Goal: Contribute content: Contribute content

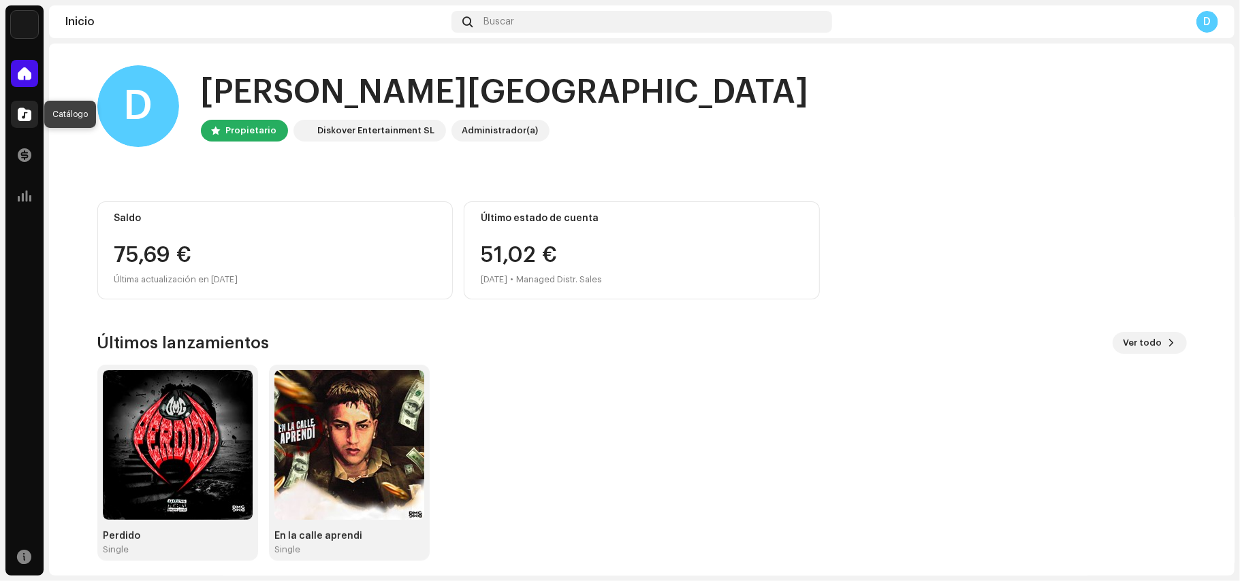
click at [37, 114] on div at bounding box center [24, 114] width 27 height 27
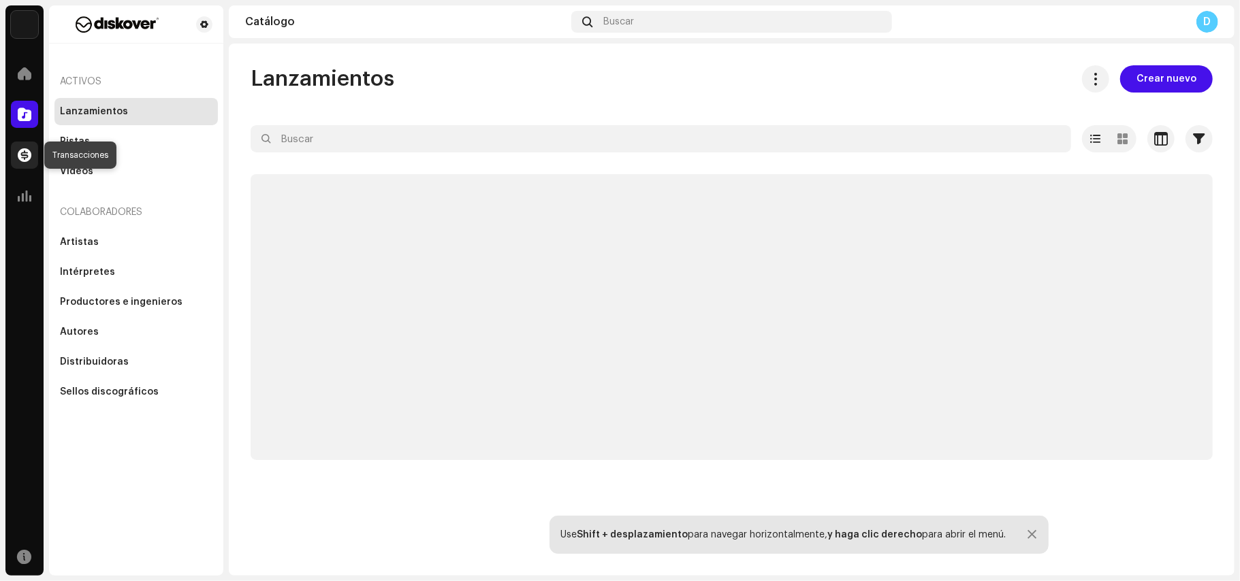
click at [28, 151] on span at bounding box center [25, 155] width 14 height 11
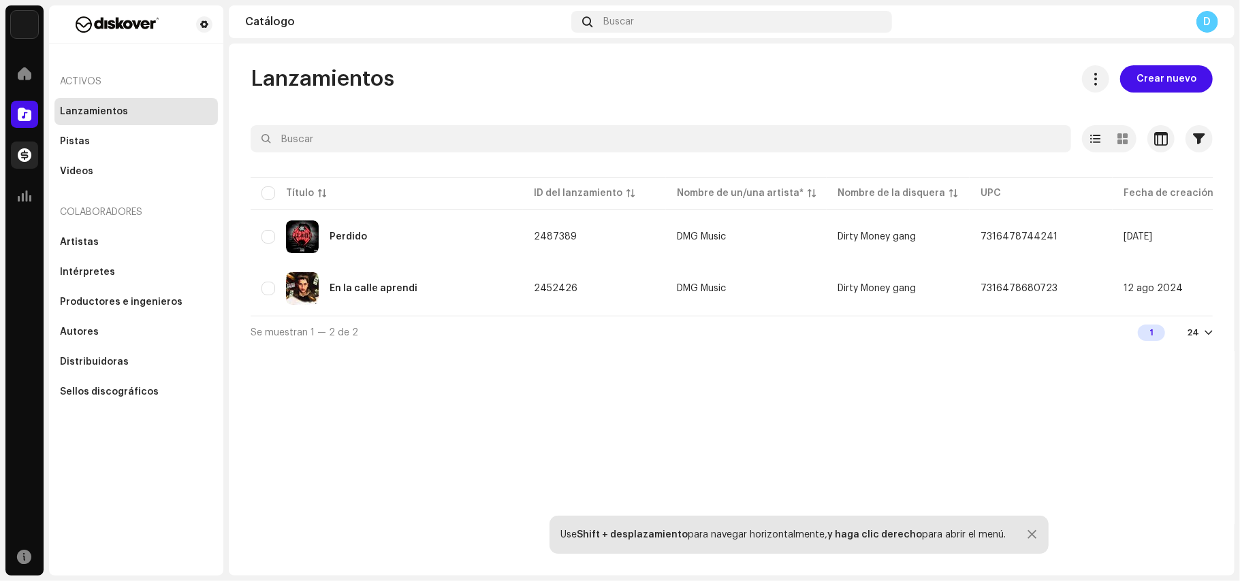
click at [28, 151] on span at bounding box center [25, 155] width 14 height 11
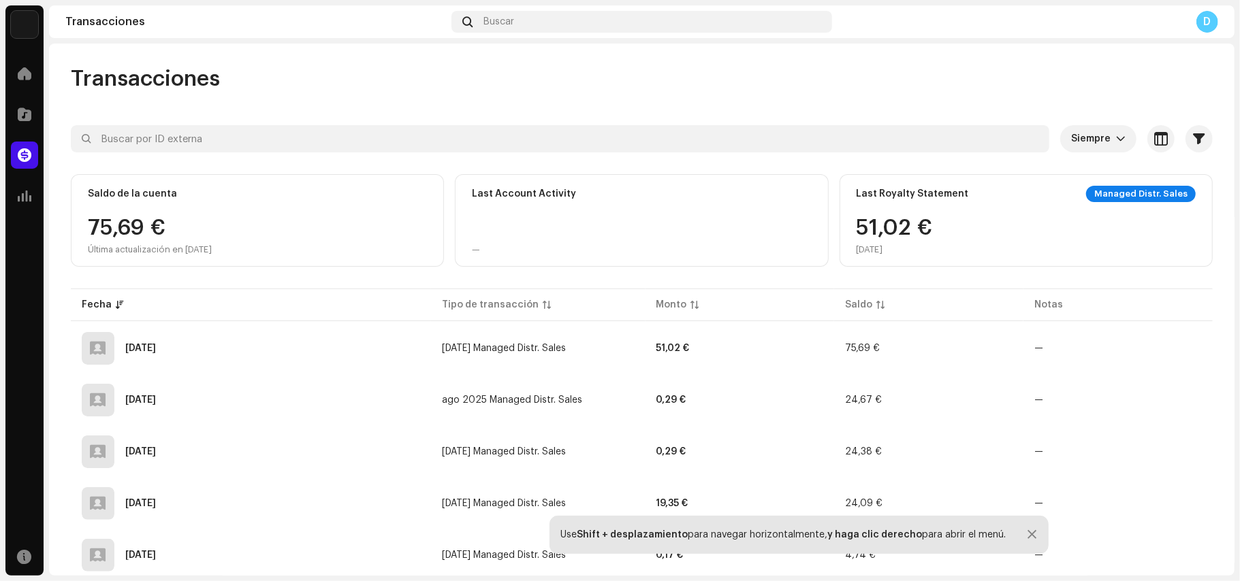
click at [379, 218] on div "75,69 € Última actualización en [DATE]" at bounding box center [257, 236] width 339 height 38
click at [29, 199] on span at bounding box center [25, 196] width 14 height 11
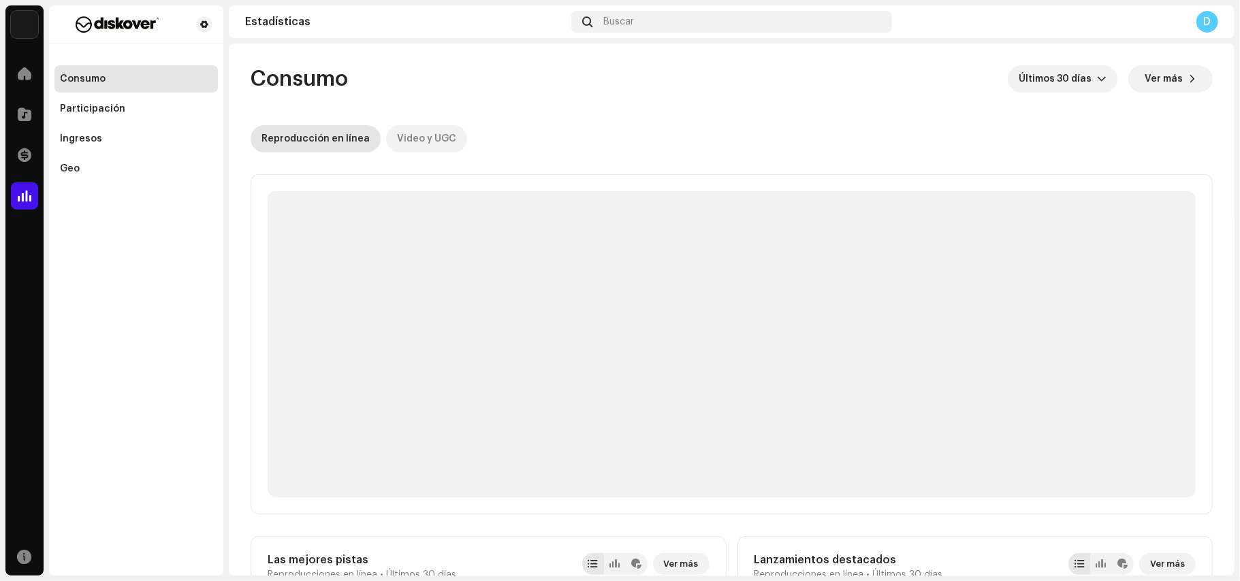
click at [406, 136] on div "Video y UGC" at bounding box center [426, 138] width 59 height 27
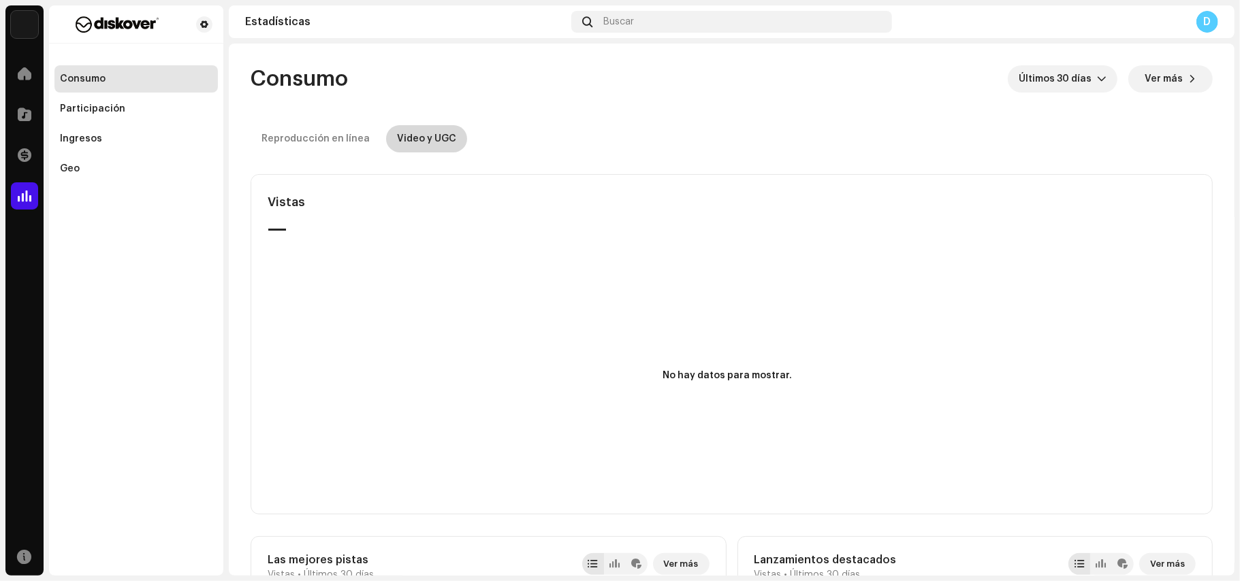
click at [406, 136] on div "Video y UGC" at bounding box center [426, 138] width 59 height 27
click at [1049, 85] on span "Últimos 30 días" at bounding box center [1057, 78] width 78 height 27
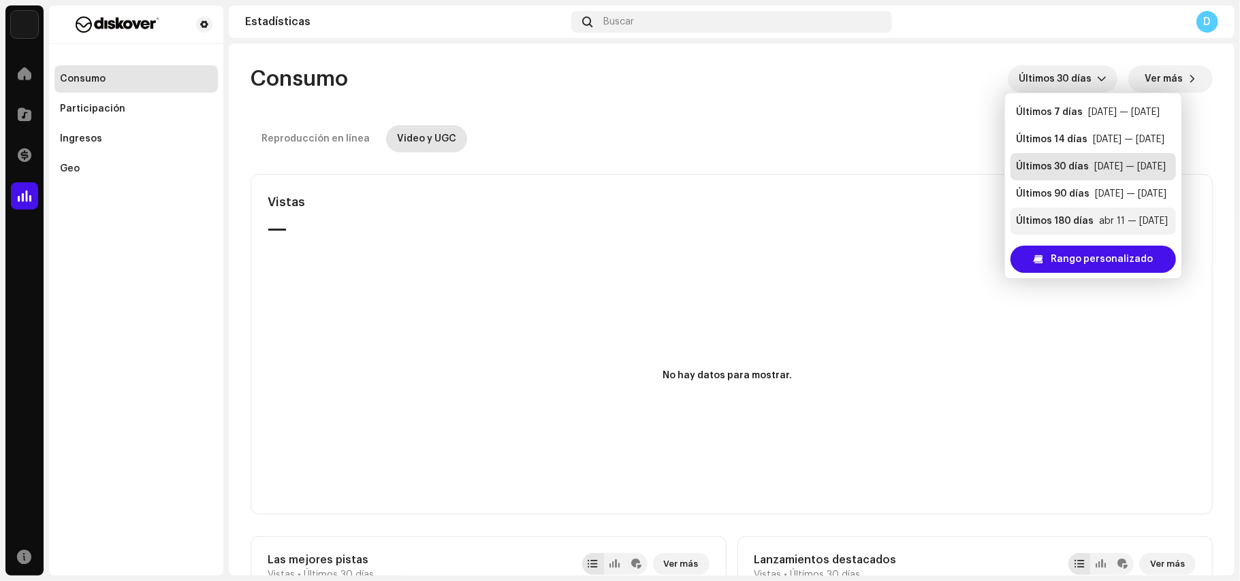
click at [1051, 212] on li "Últimos 180 [PERSON_NAME] abr 11 — [DATE]" at bounding box center [1092, 221] width 165 height 27
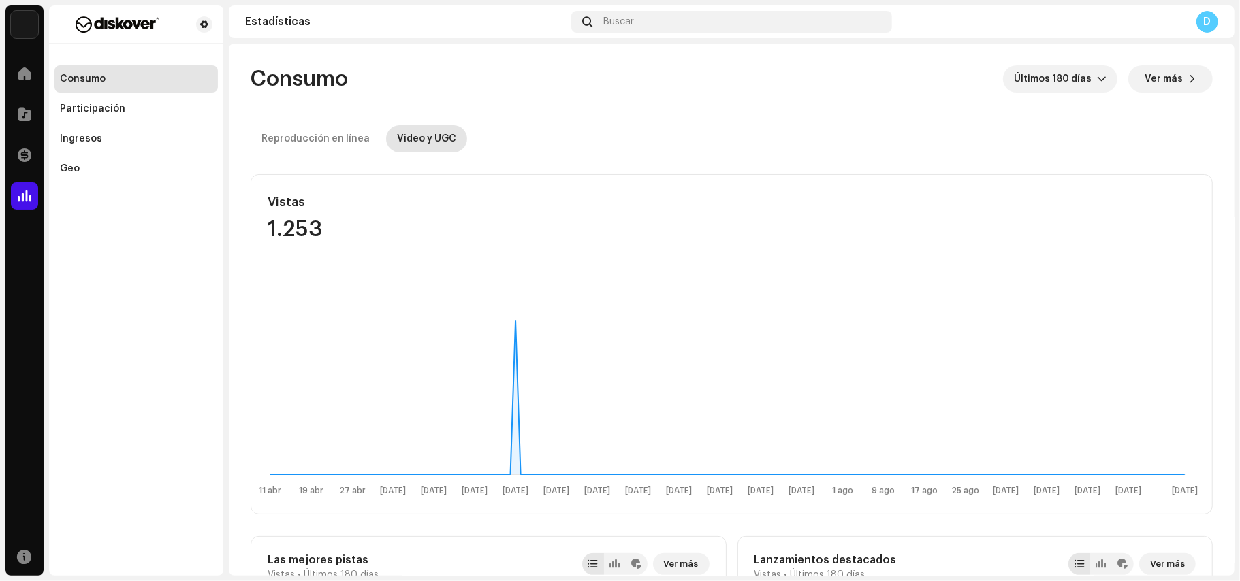
click at [287, 124] on re-o-consumption-dashboard-header "Consumo Últimos 180 días Ver más Reproducción en línea Video y UGC" at bounding box center [732, 104] width 962 height 120
click at [156, 125] on div "Ingresos" at bounding box center [135, 138] width 163 height 27
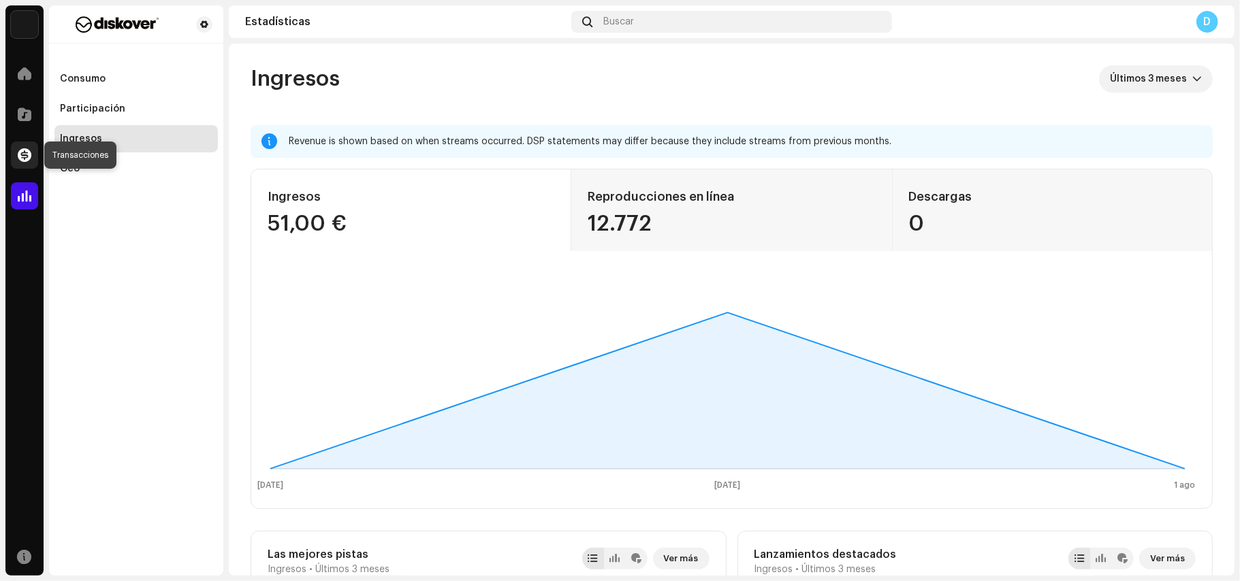
click at [30, 154] on span at bounding box center [25, 155] width 14 height 11
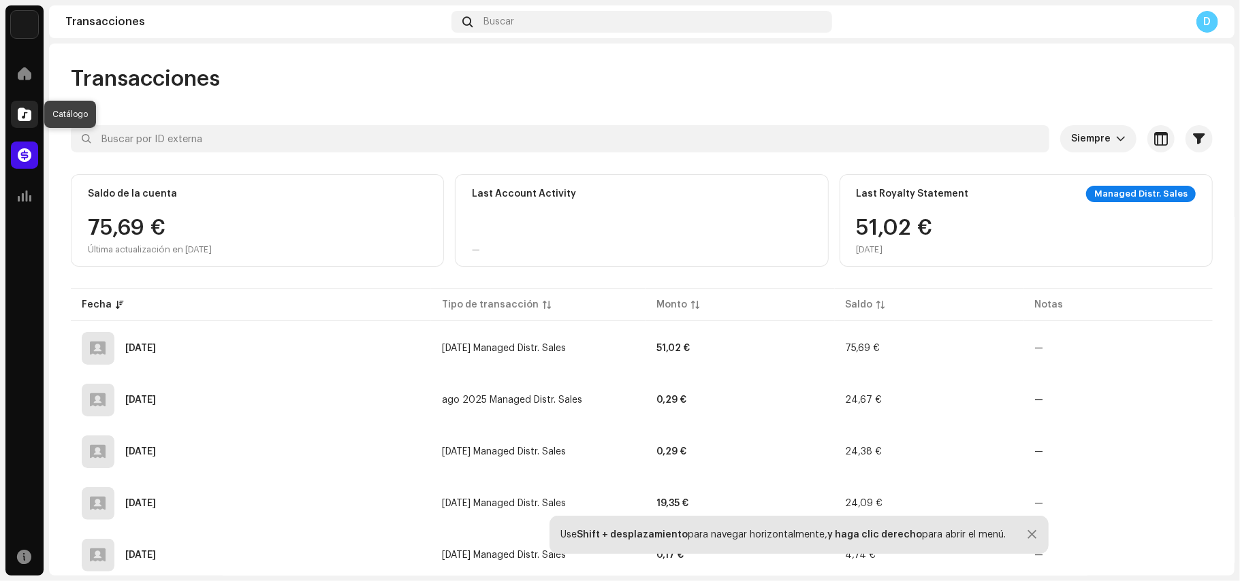
click at [19, 112] on span at bounding box center [25, 114] width 14 height 11
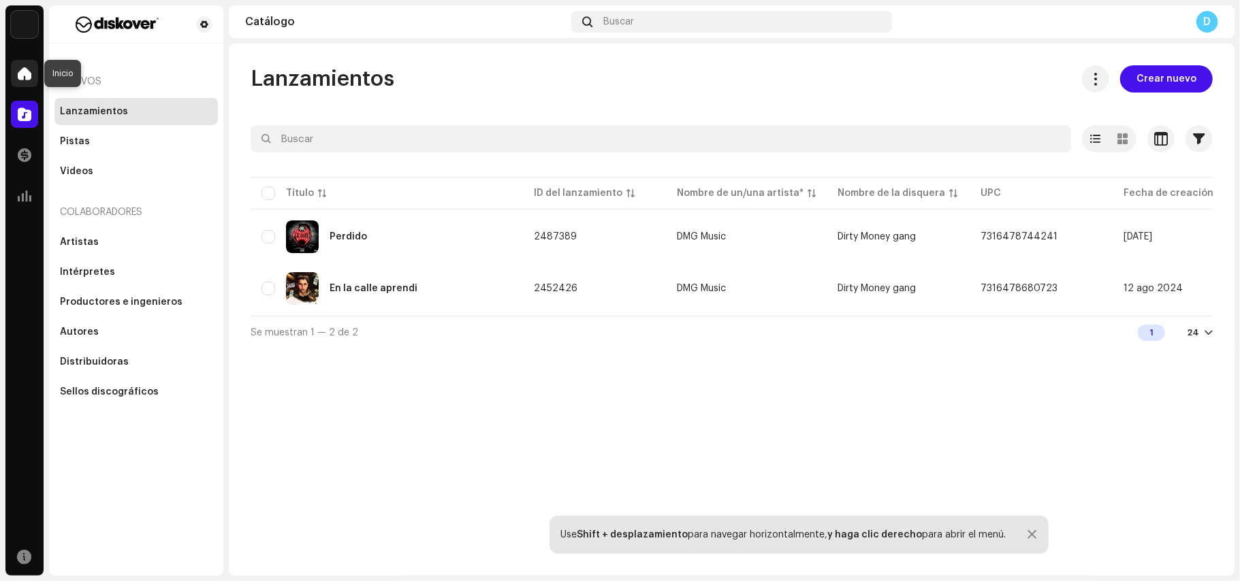
click at [22, 80] on div at bounding box center [24, 73] width 27 height 27
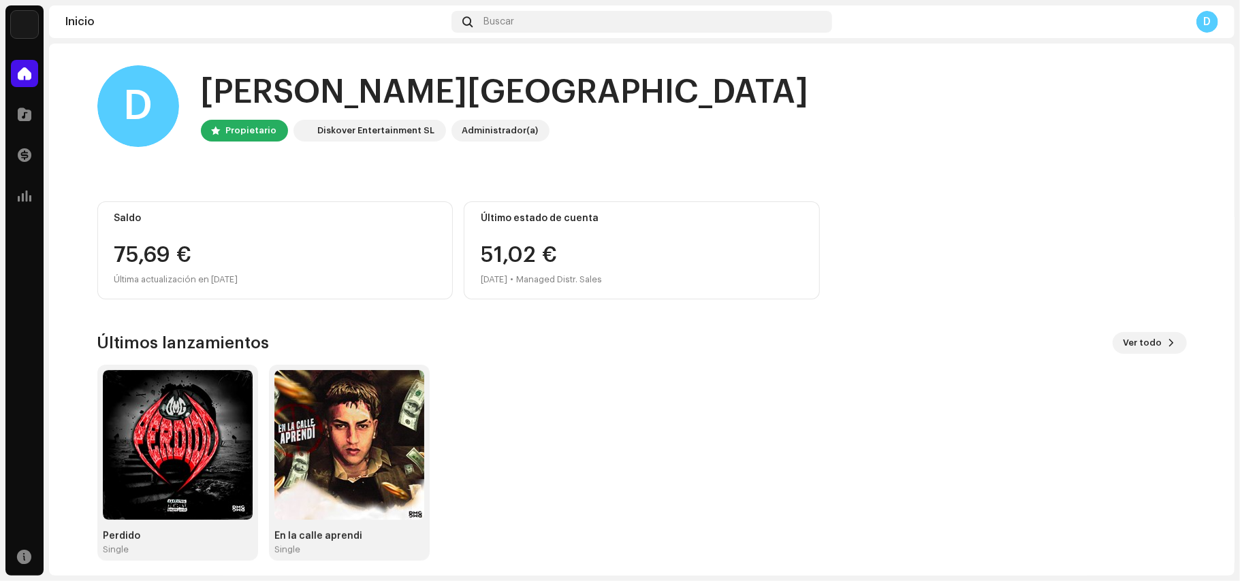
scroll to position [6, 0]
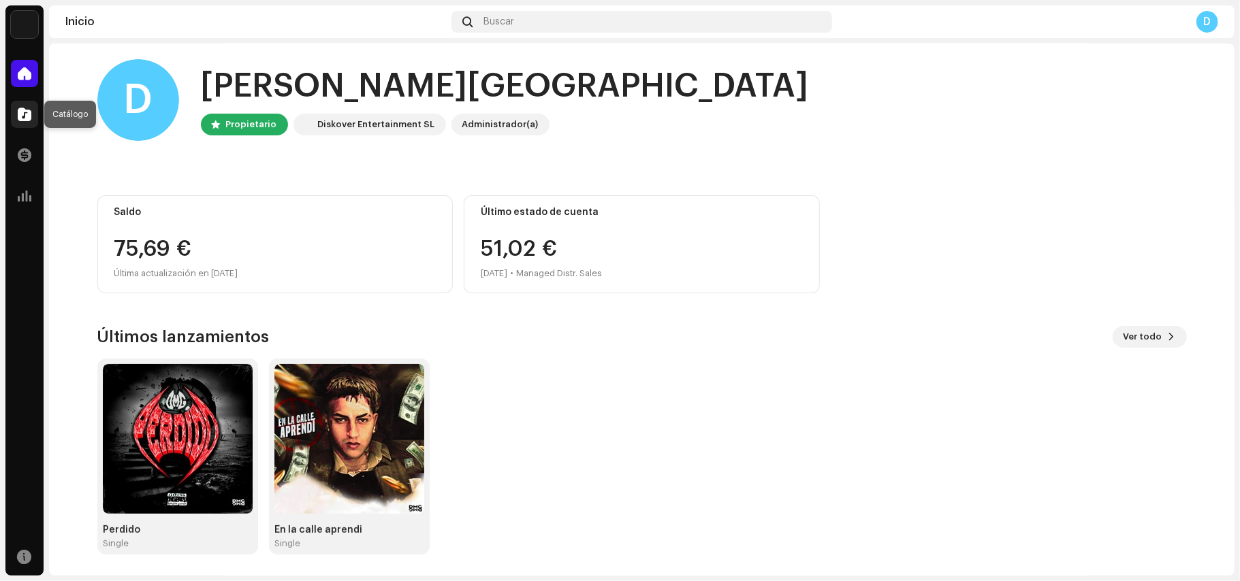
click at [36, 102] on div at bounding box center [24, 114] width 27 height 27
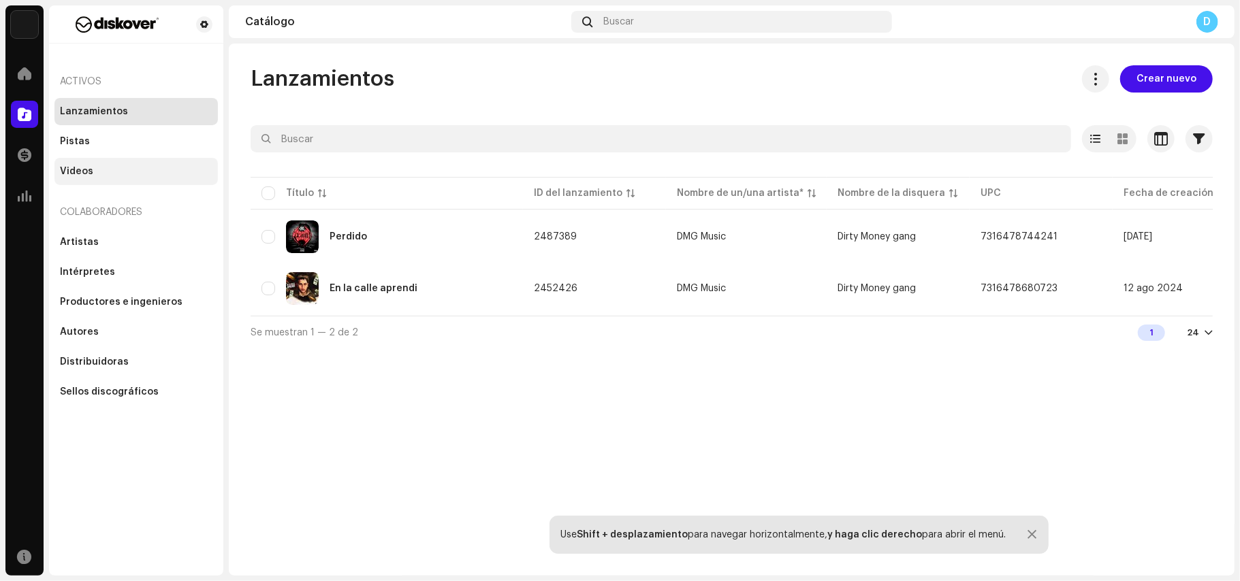
click at [123, 169] on div "Videos" at bounding box center [136, 171] width 152 height 11
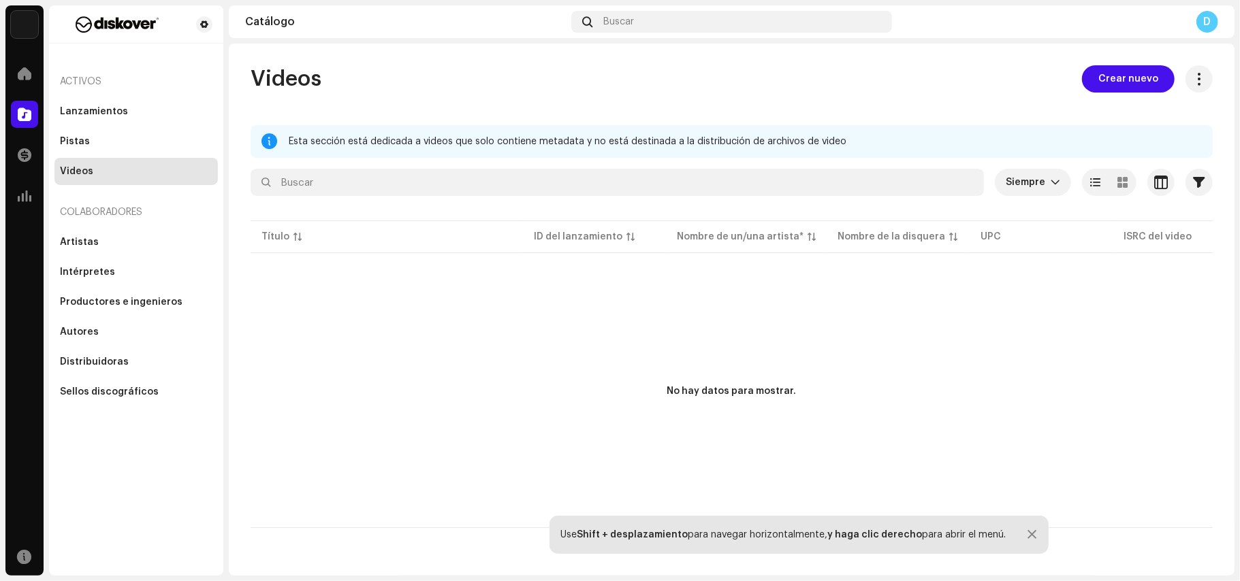
drag, startPoint x: 802, startPoint y: 355, endPoint x: 732, endPoint y: 360, distance: 69.6
click at [732, 360] on div "No hay datos para mostrar." at bounding box center [732, 392] width 962 height 272
click at [881, 140] on div "Esta sección está dedicada a videos que solo contiene metadata y no está destin…" at bounding box center [745, 141] width 913 height 16
click at [138, 240] on div "Artistas" at bounding box center [136, 242] width 152 height 11
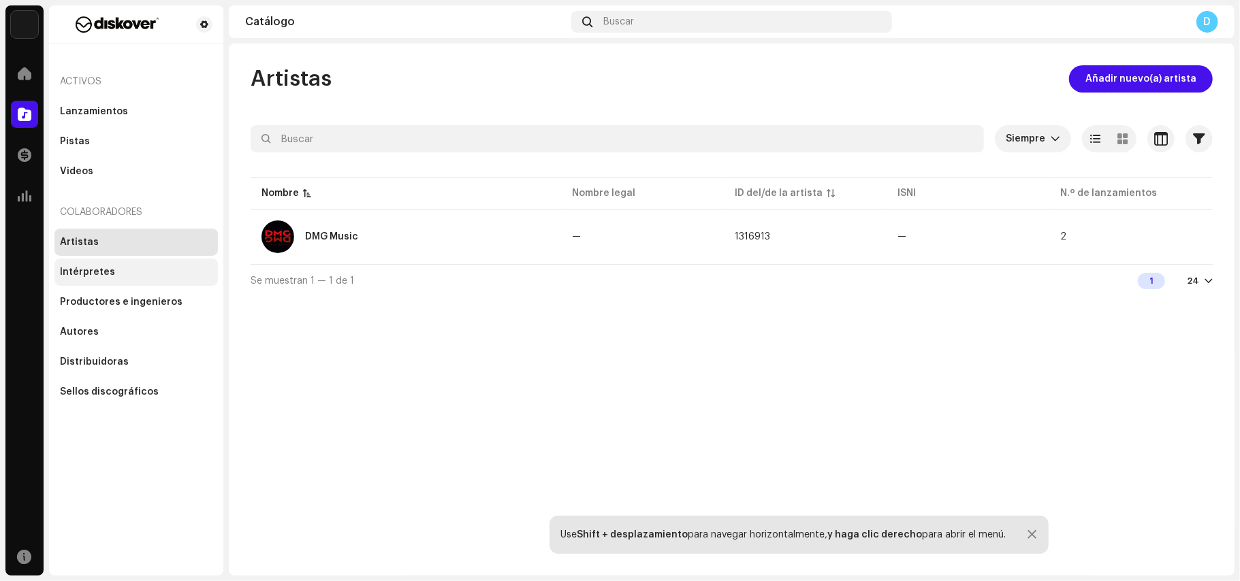
click at [118, 262] on div "Intérpretes" at bounding box center [135, 272] width 163 height 27
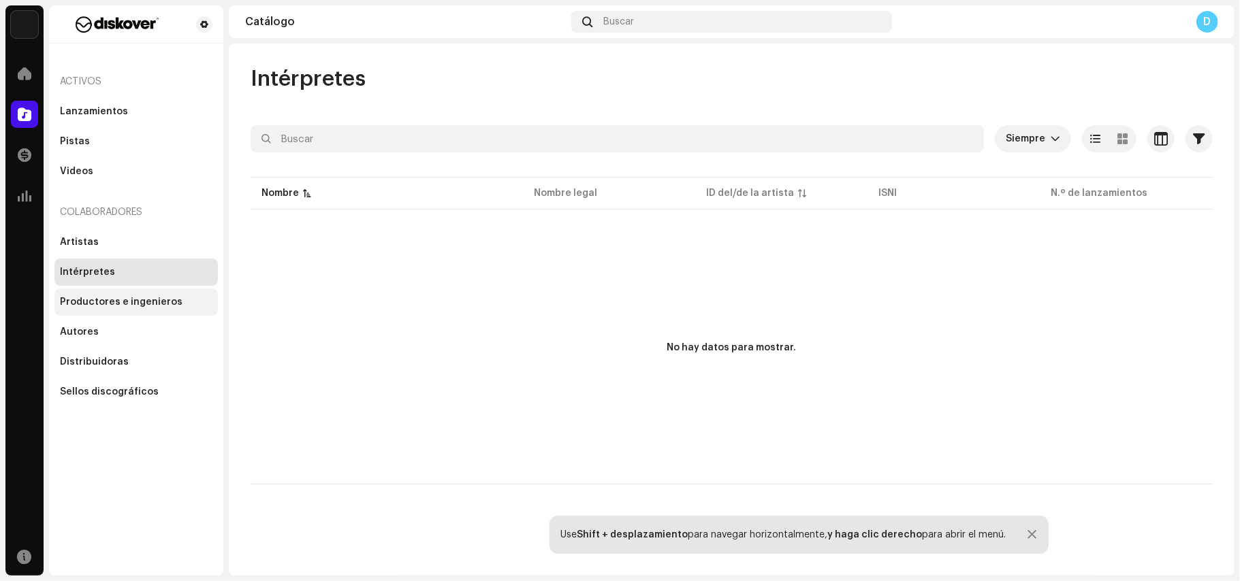
click at [80, 313] on div "Productores e ingenieros" at bounding box center [135, 302] width 163 height 27
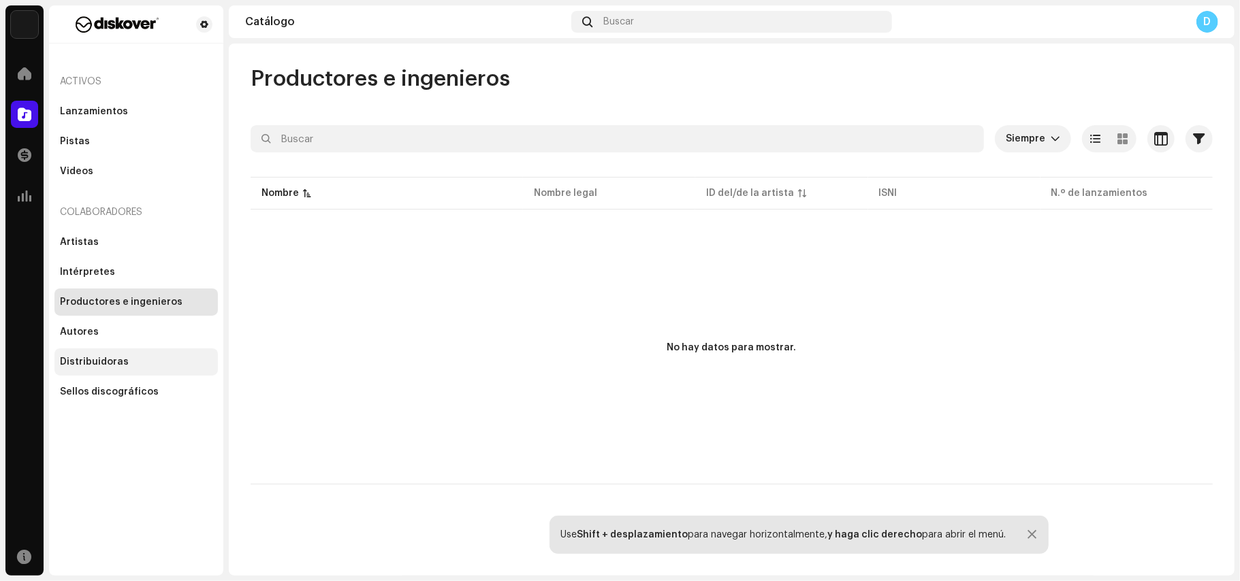
click at [78, 355] on div "Distribuidoras" at bounding box center [135, 362] width 163 height 27
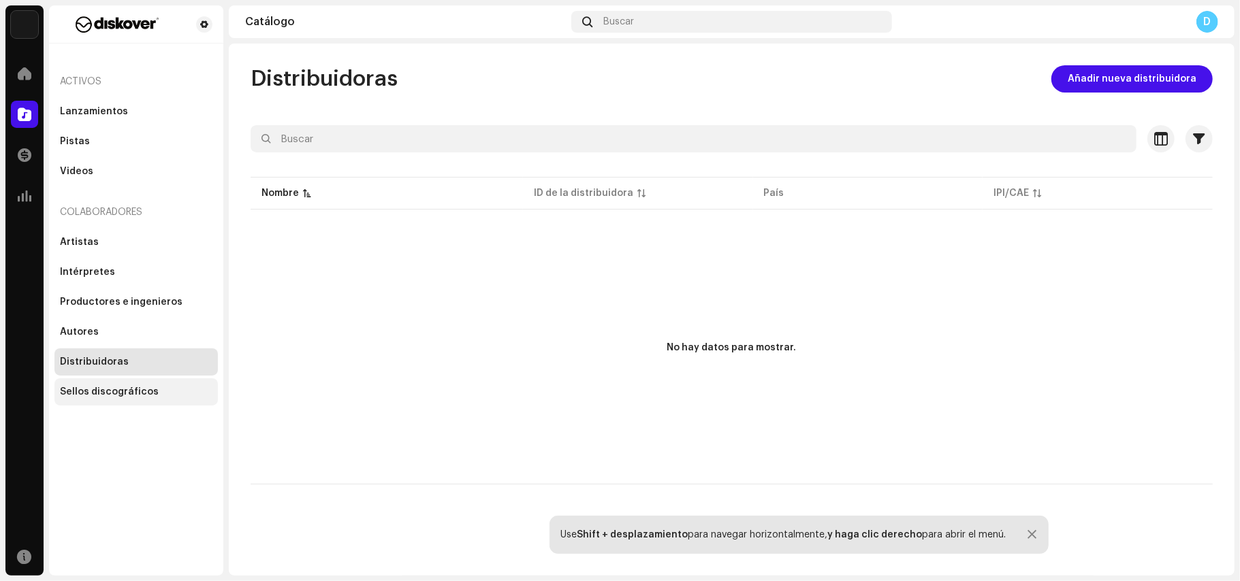
click at [93, 379] on div "Sellos discográficos" at bounding box center [135, 392] width 163 height 27
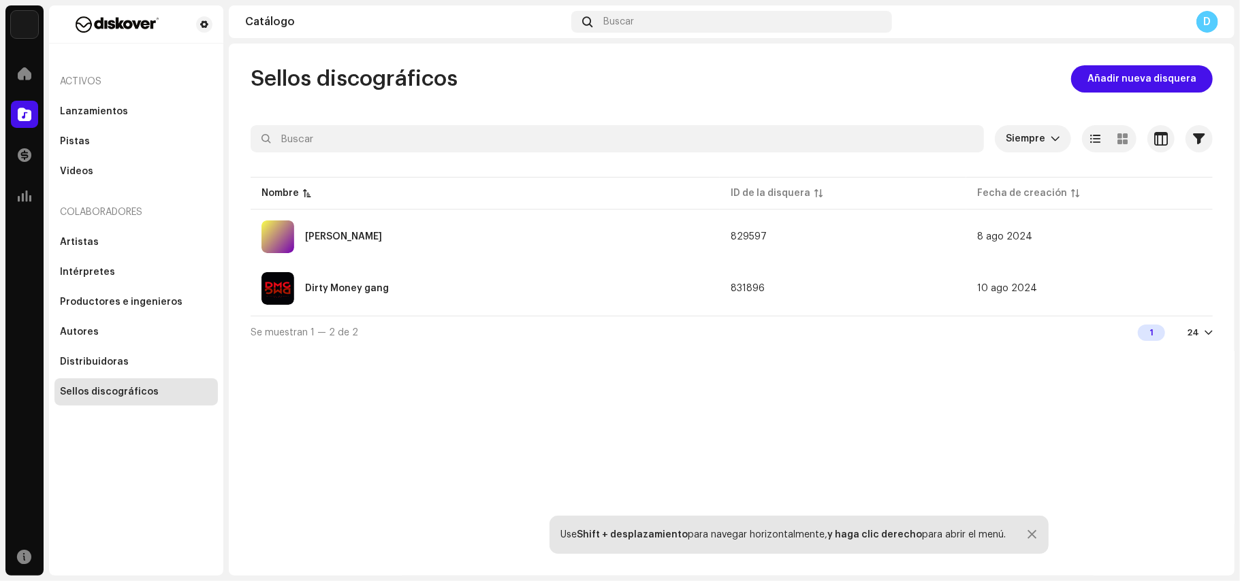
click at [75, 74] on div "Activos" at bounding box center [135, 81] width 163 height 33
click at [106, 98] on div "Lanzamientos" at bounding box center [135, 111] width 163 height 27
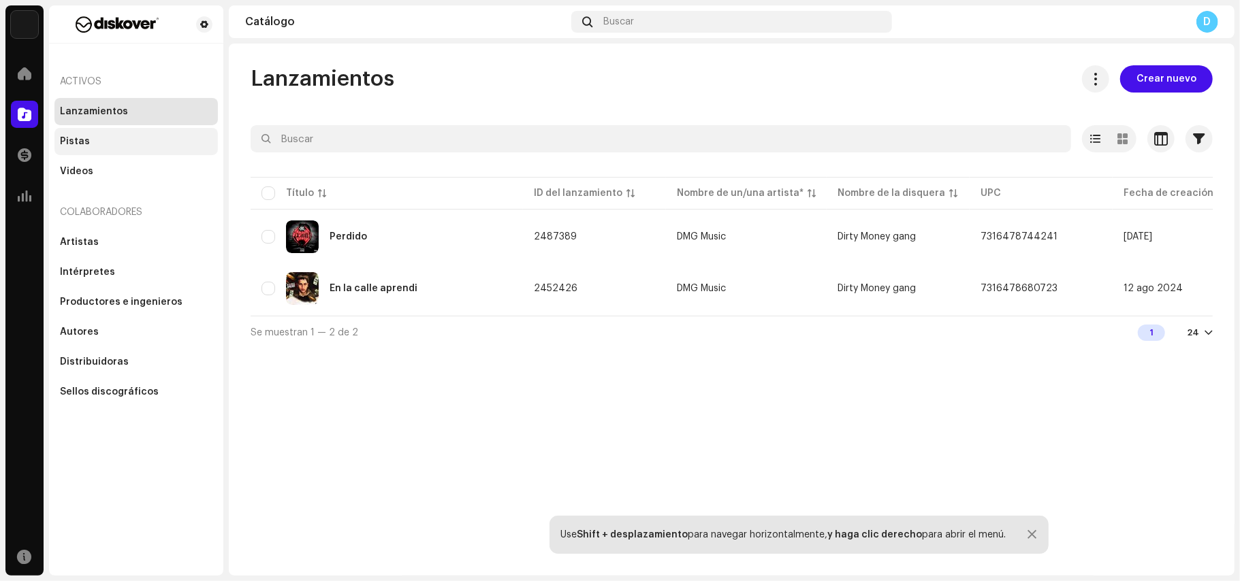
click at [101, 133] on div "Pistas" at bounding box center [135, 141] width 163 height 27
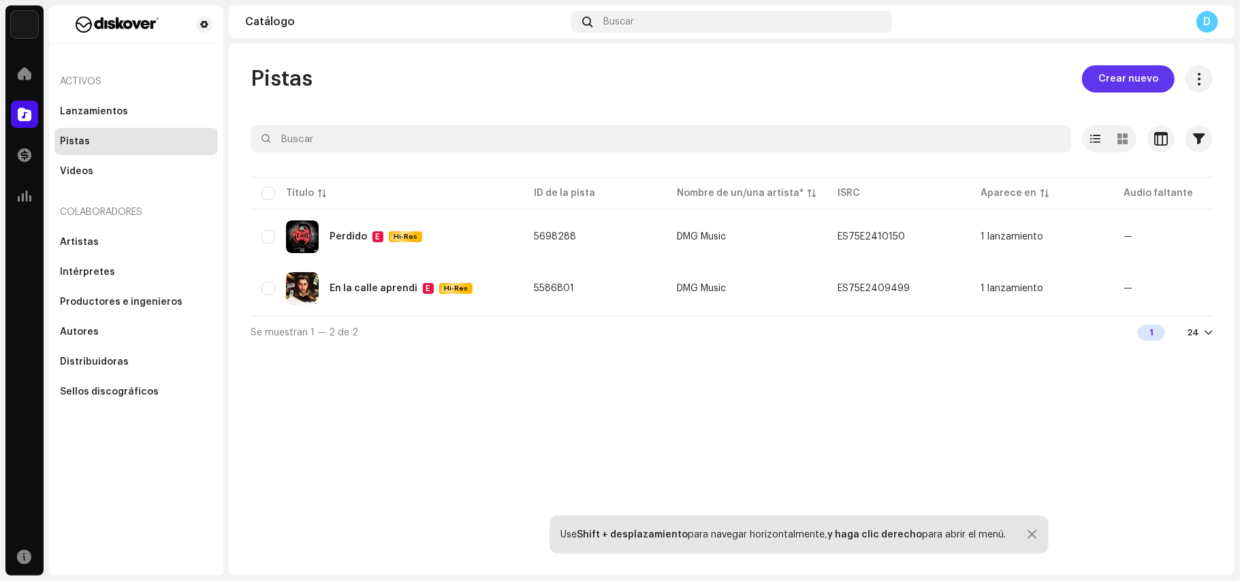
click at [1129, 79] on span "Crear nuevo" at bounding box center [1128, 78] width 60 height 27
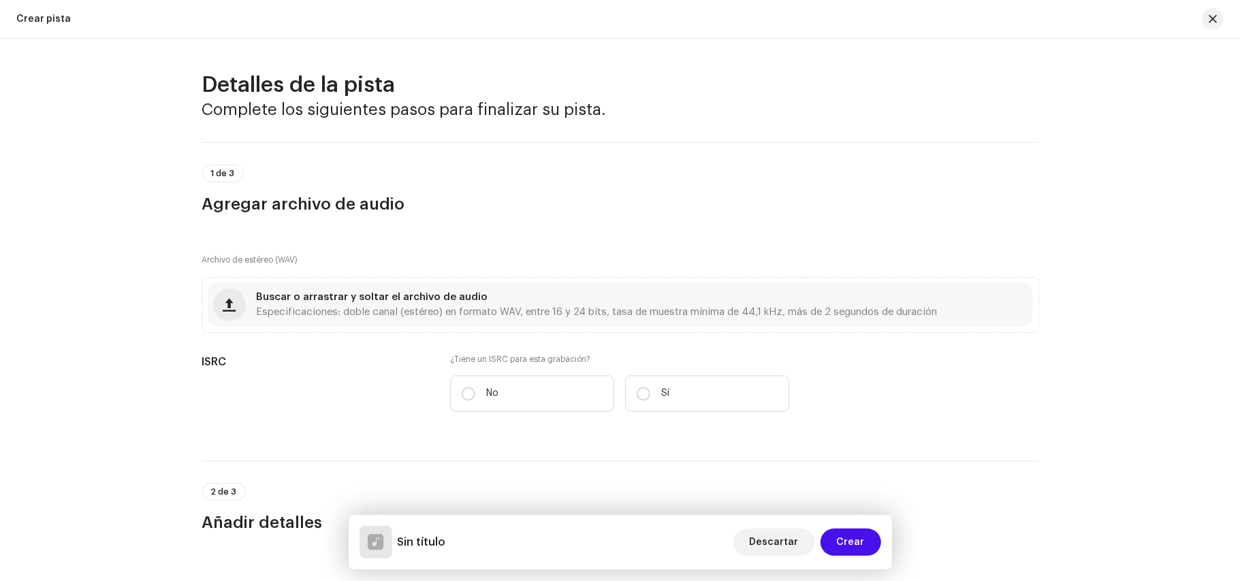
scroll to position [757, 0]
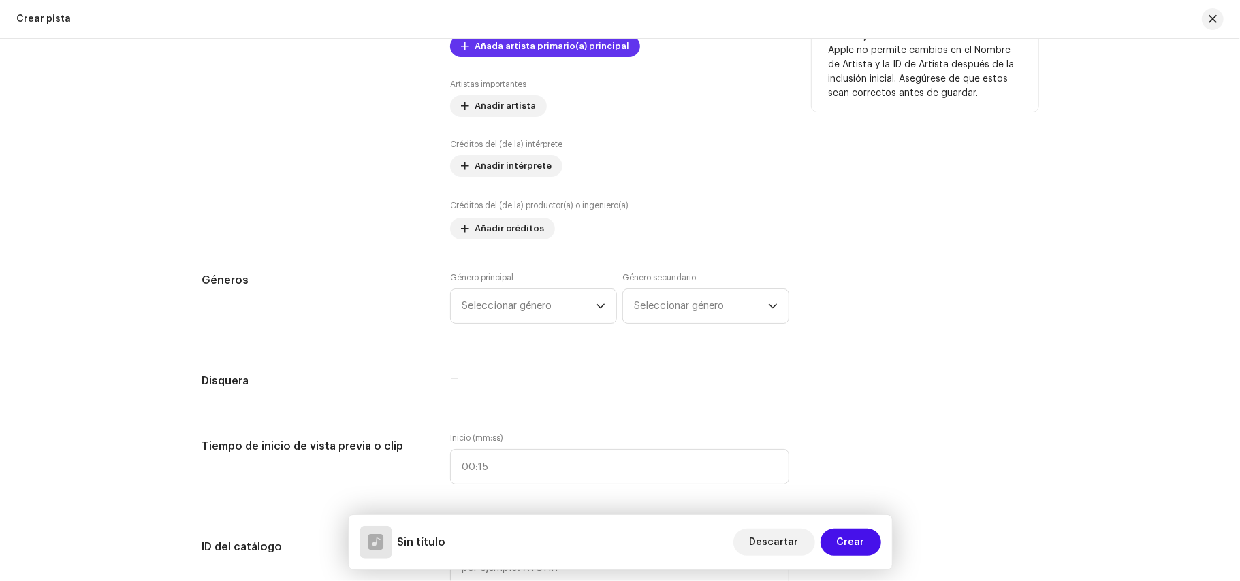
click at [539, 52] on span "Añada artista primario(a) principal" at bounding box center [551, 46] width 155 height 27
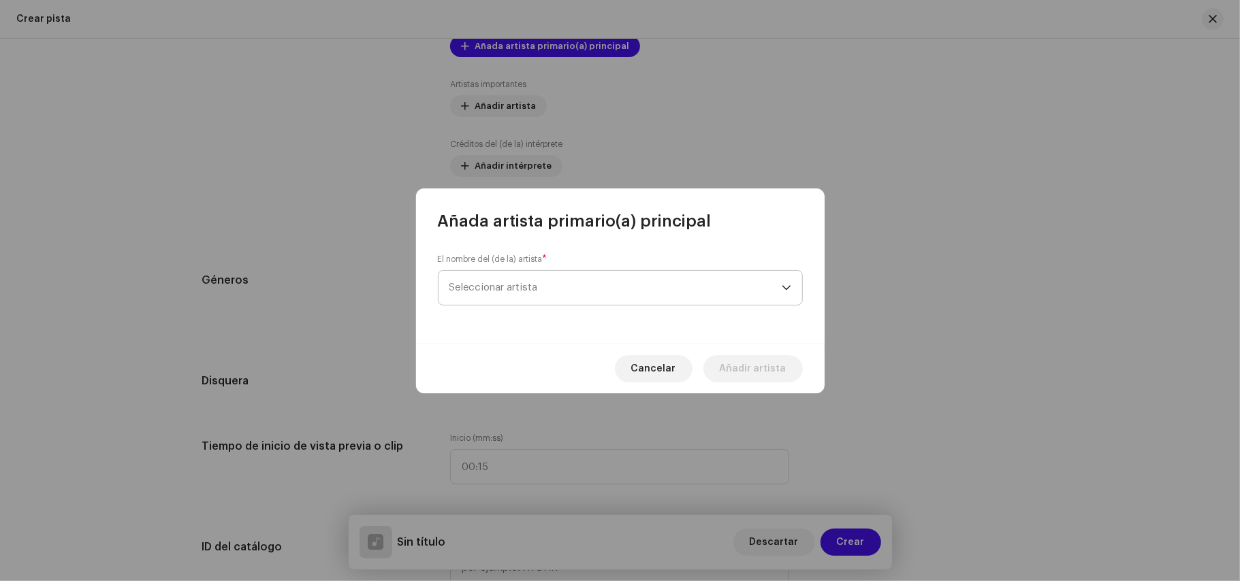
click at [520, 300] on span "Seleccionar artista" at bounding box center [615, 288] width 332 height 34
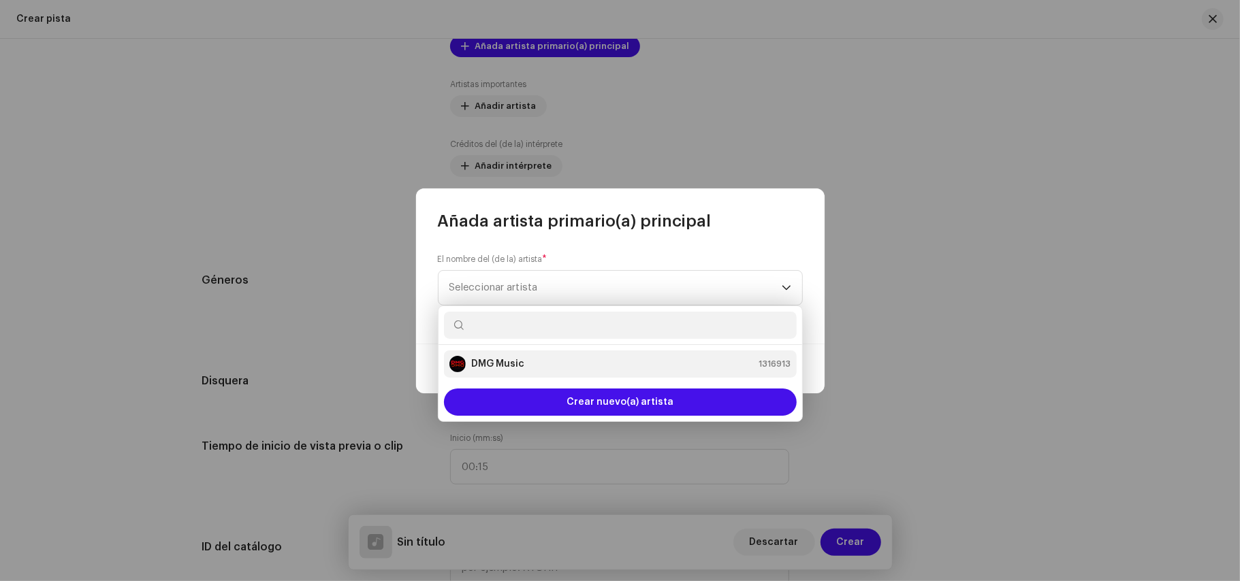
click at [498, 357] on strong "DMG Music" at bounding box center [497, 364] width 53 height 14
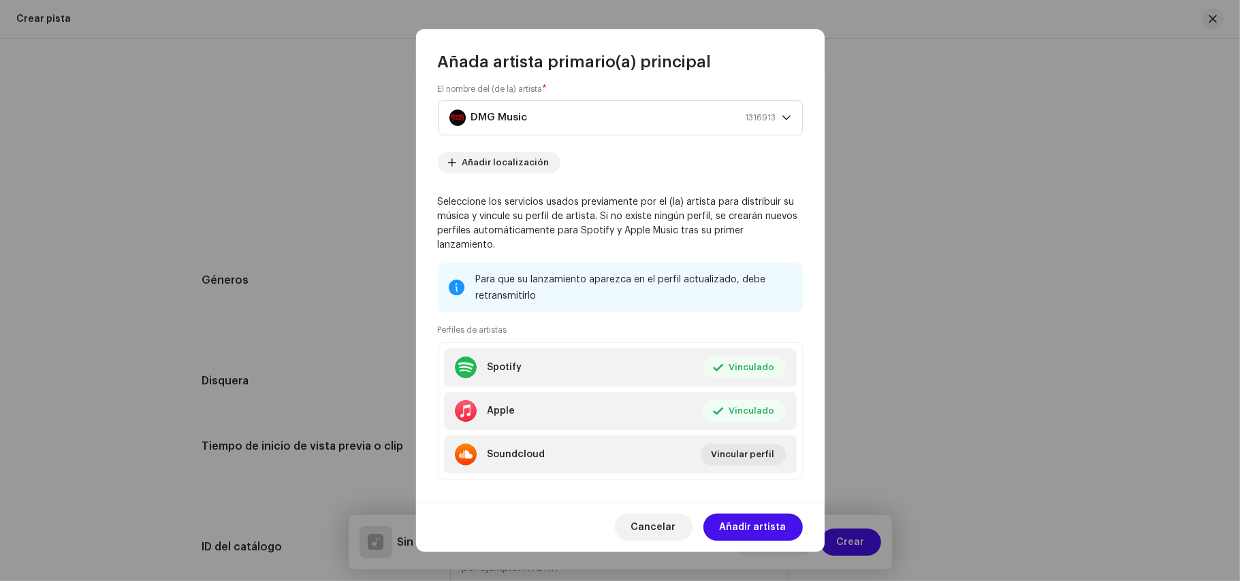
scroll to position [0, 0]
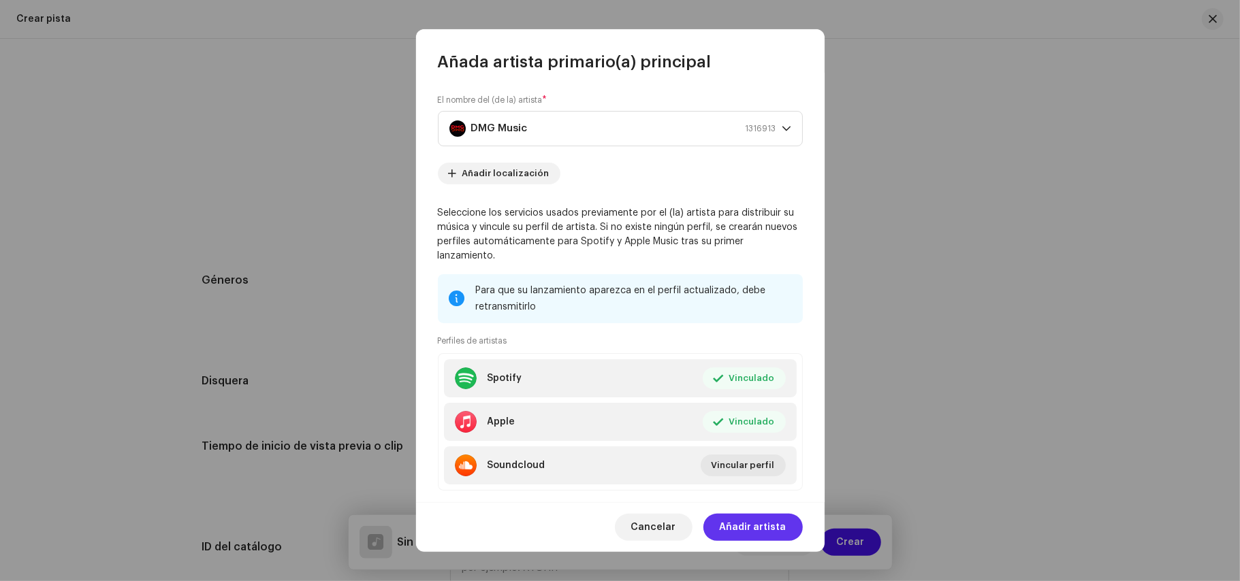
click at [745, 524] on span "Añadir artista" at bounding box center [753, 527] width 67 height 27
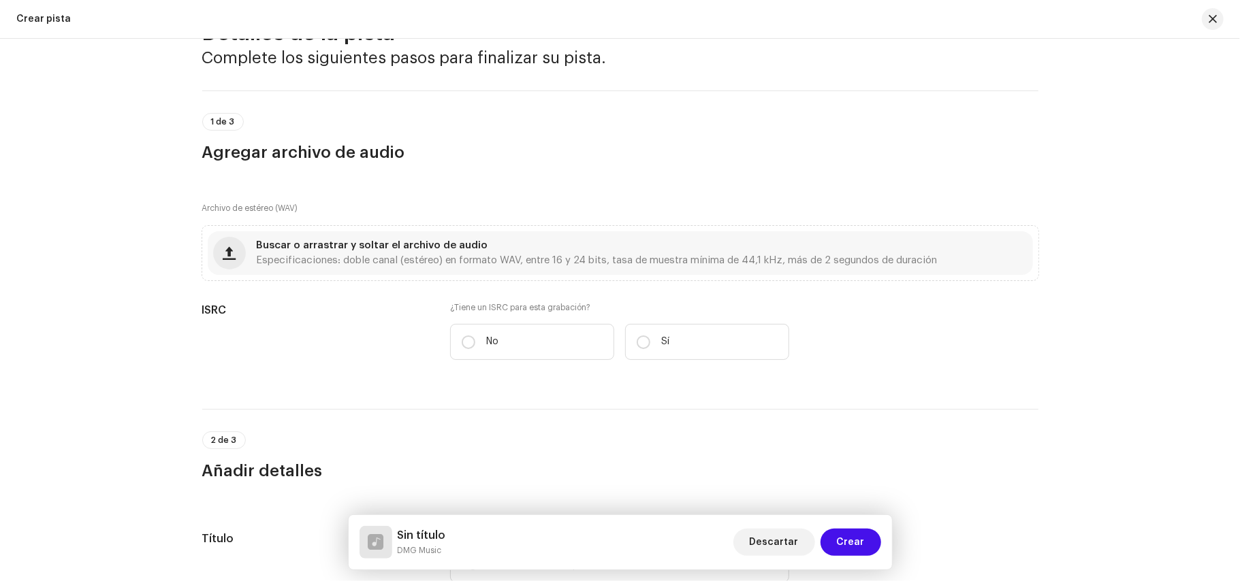
scroll to position [88, 0]
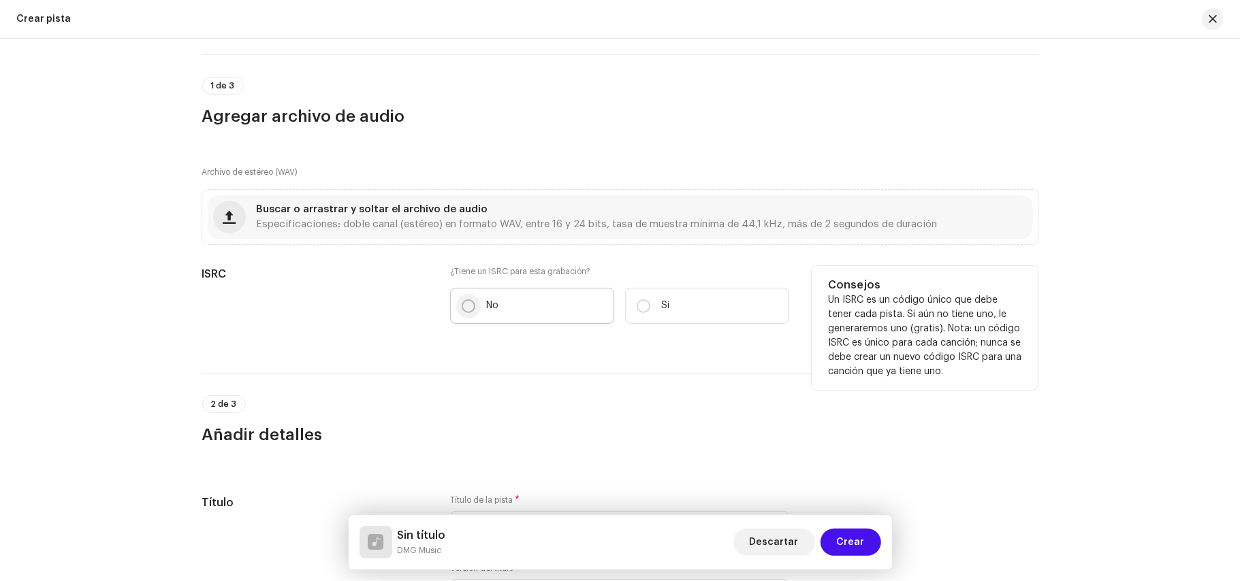
click at [463, 306] on input "No" at bounding box center [469, 307] width 14 height 14
radio input "true"
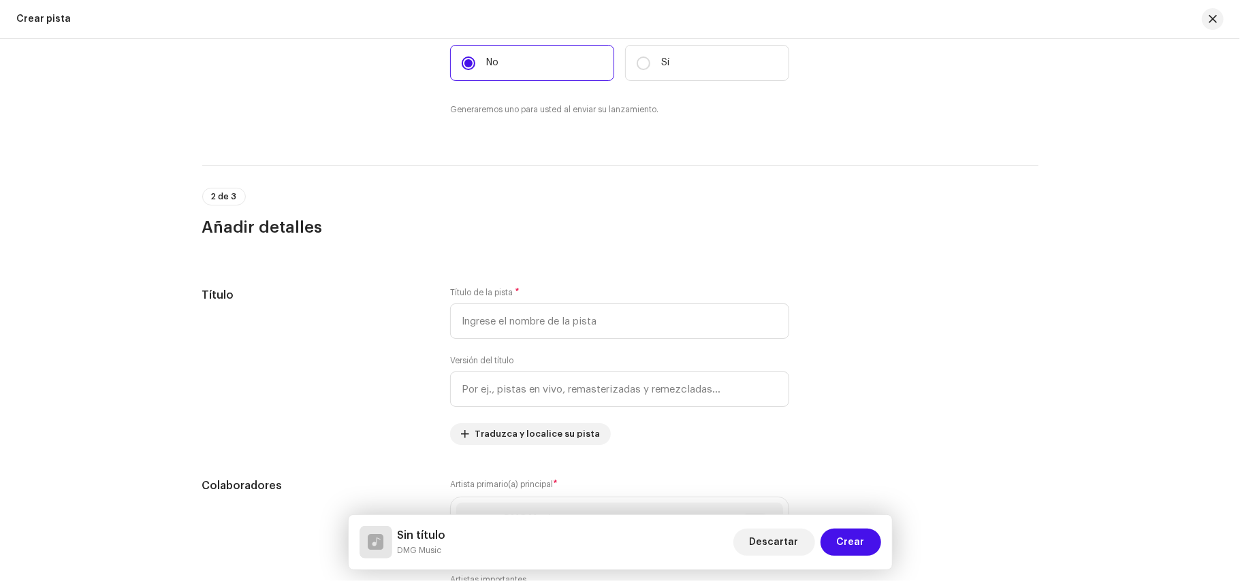
scroll to position [350, 0]
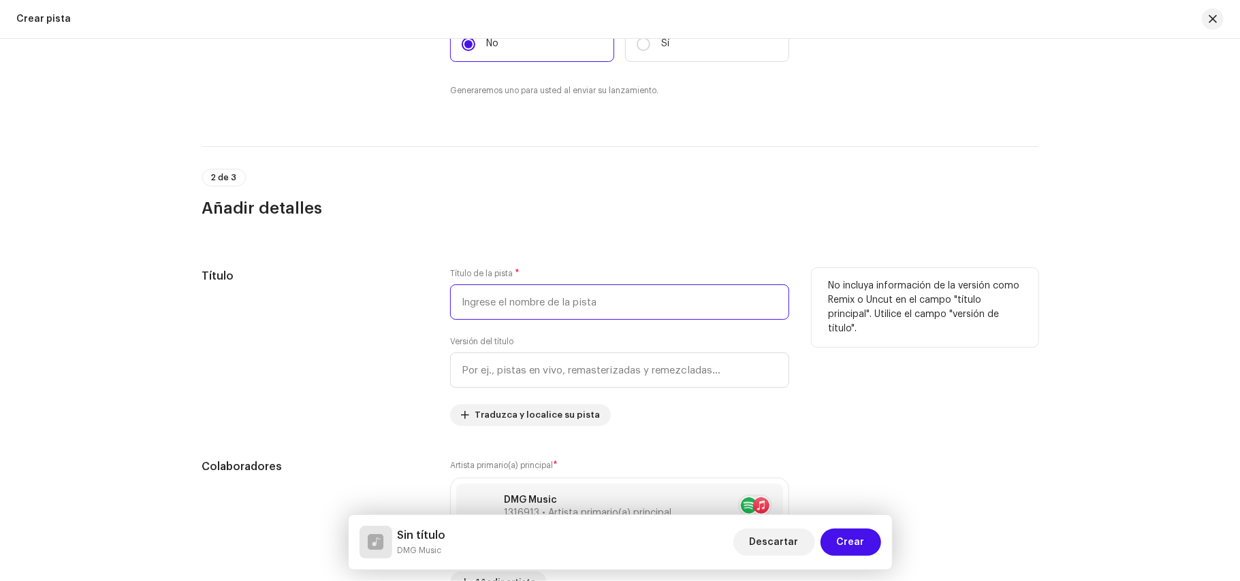
click at [523, 313] on input "text" at bounding box center [619, 302] width 339 height 35
type input "d"
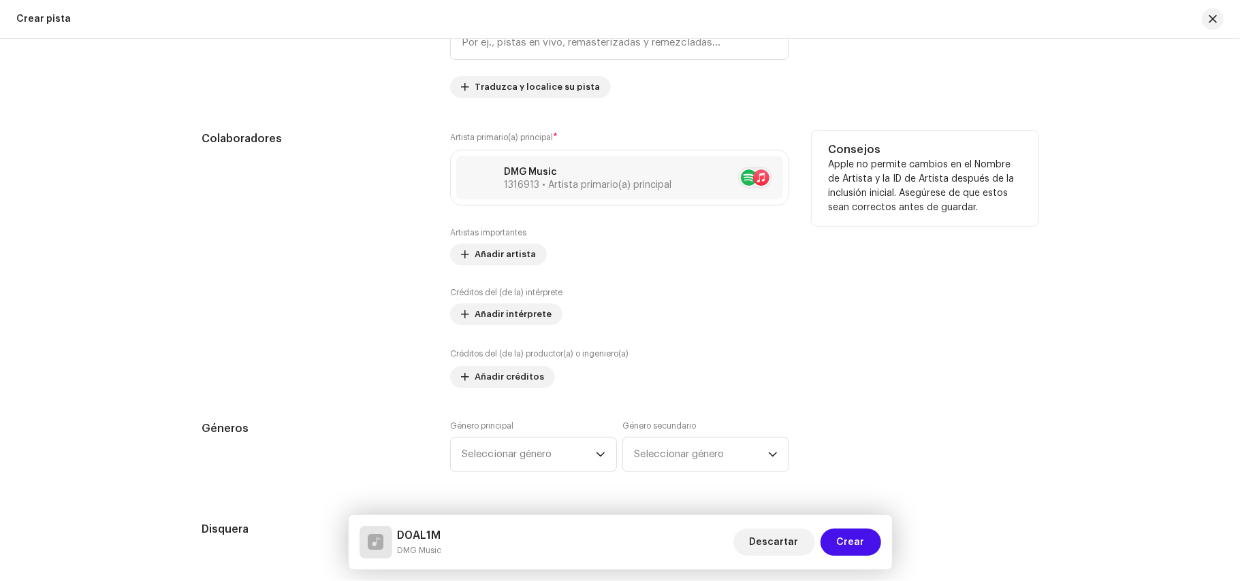
scroll to position [703, 0]
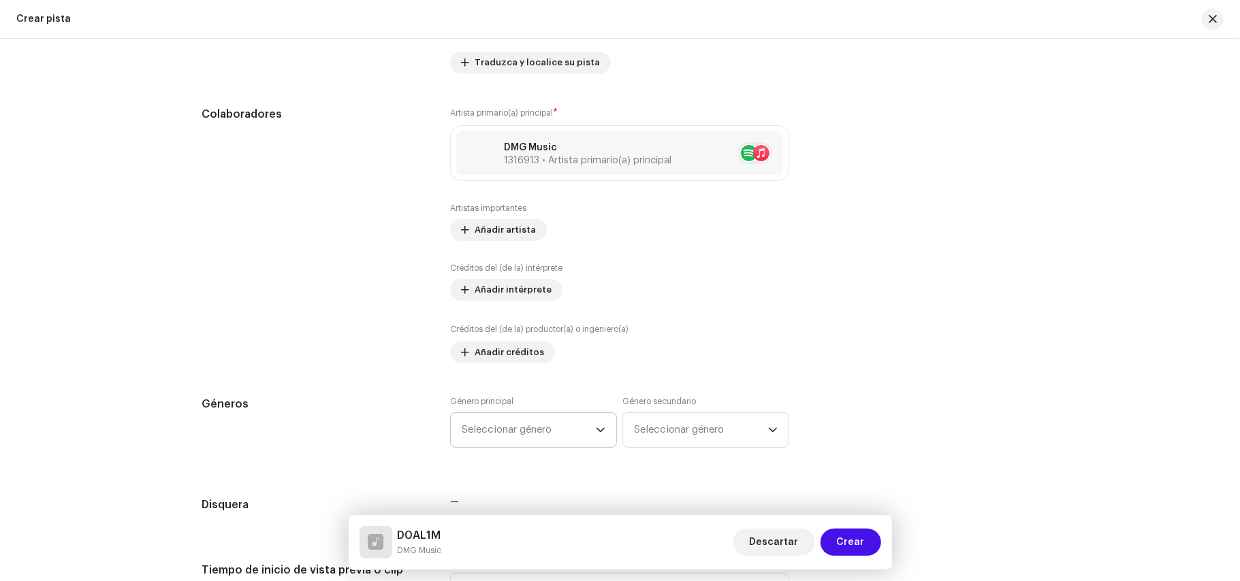
type input "D0AL1M"
click at [524, 428] on span "Seleccionar género" at bounding box center [529, 430] width 134 height 34
click at [524, 428] on span "Afro Soul" at bounding box center [529, 430] width 134 height 34
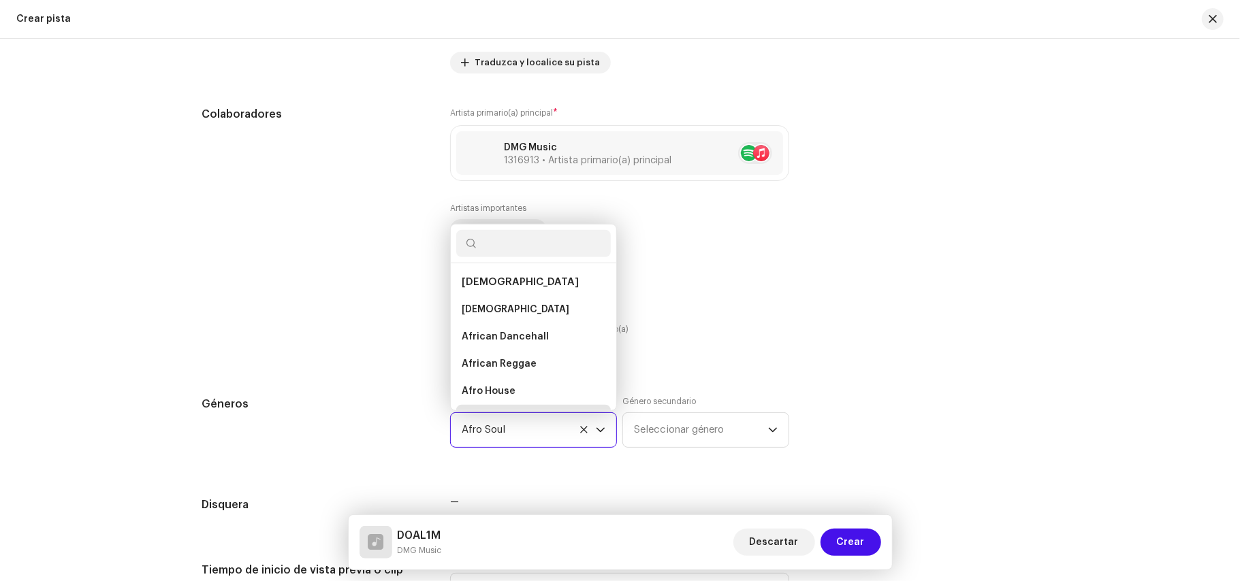
click at [524, 428] on span "Afro Soul" at bounding box center [529, 430] width 134 height 34
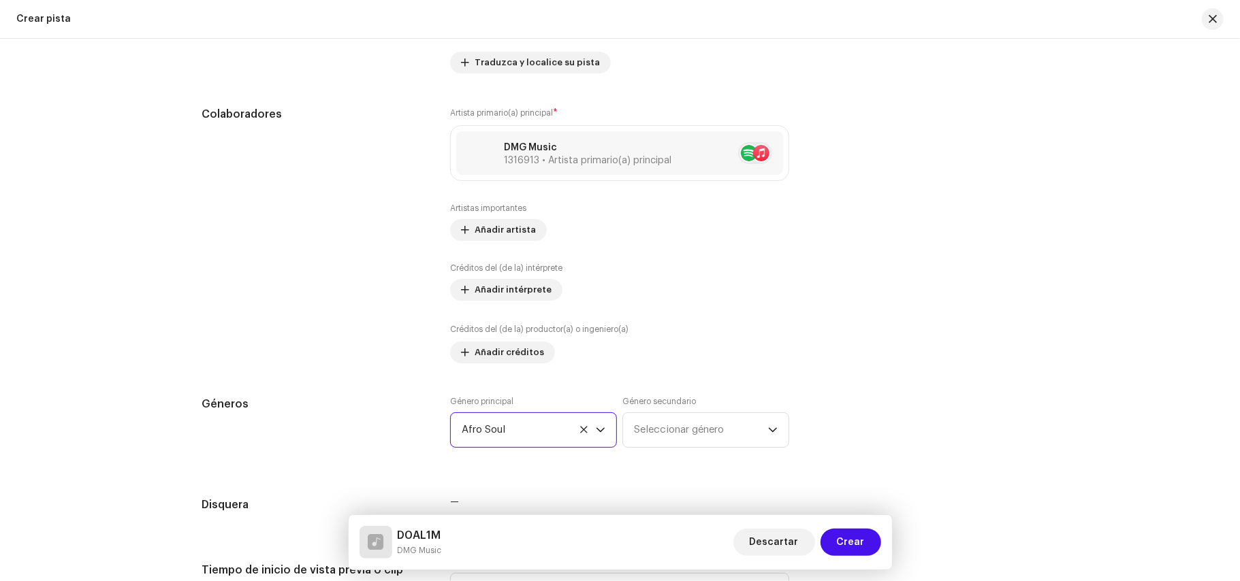
scroll to position [22, 0]
click at [581, 433] on icon at bounding box center [583, 429] width 9 height 9
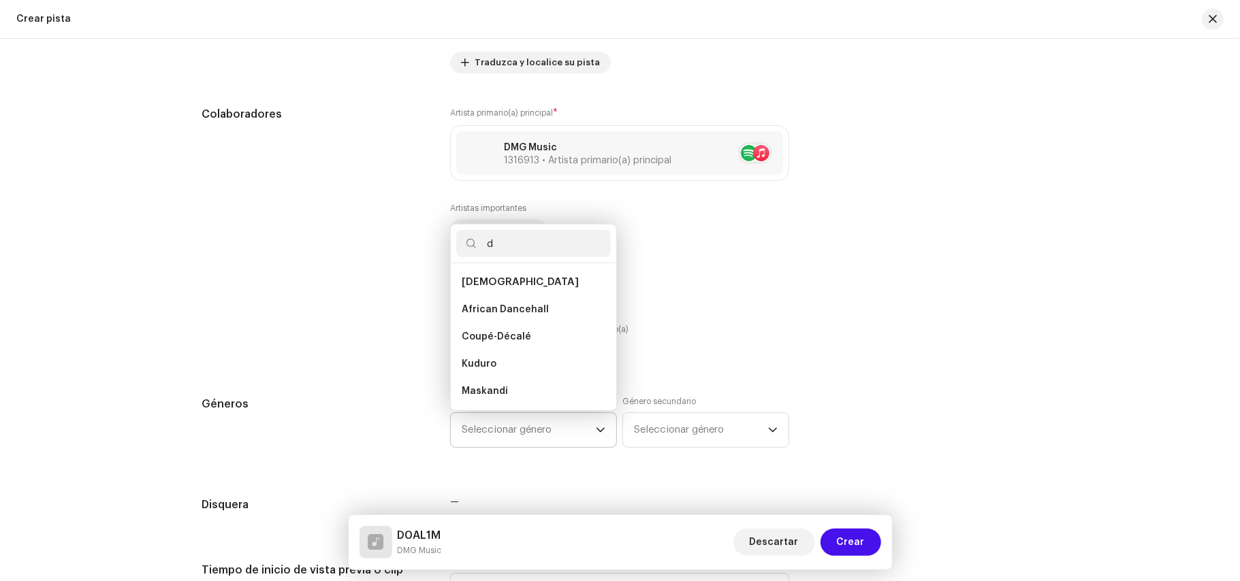
type input "d"
click at [580, 431] on span "Seleccionar género" at bounding box center [529, 430] width 134 height 34
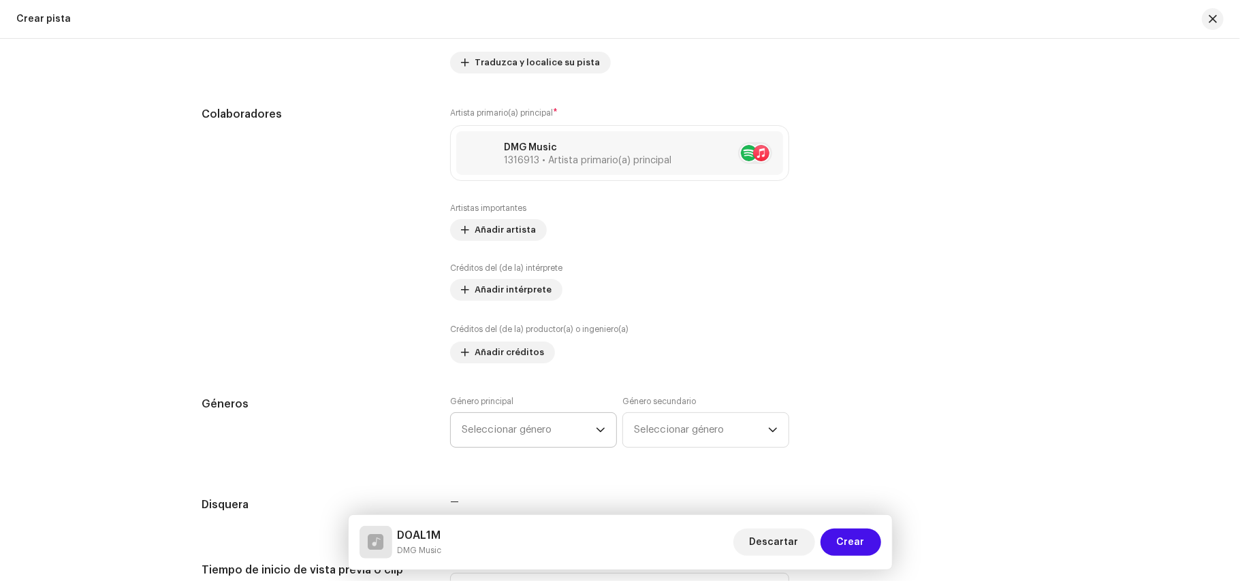
scroll to position [1122, 0]
click at [580, 431] on span "Seleccionar género" at bounding box center [529, 430] width 134 height 34
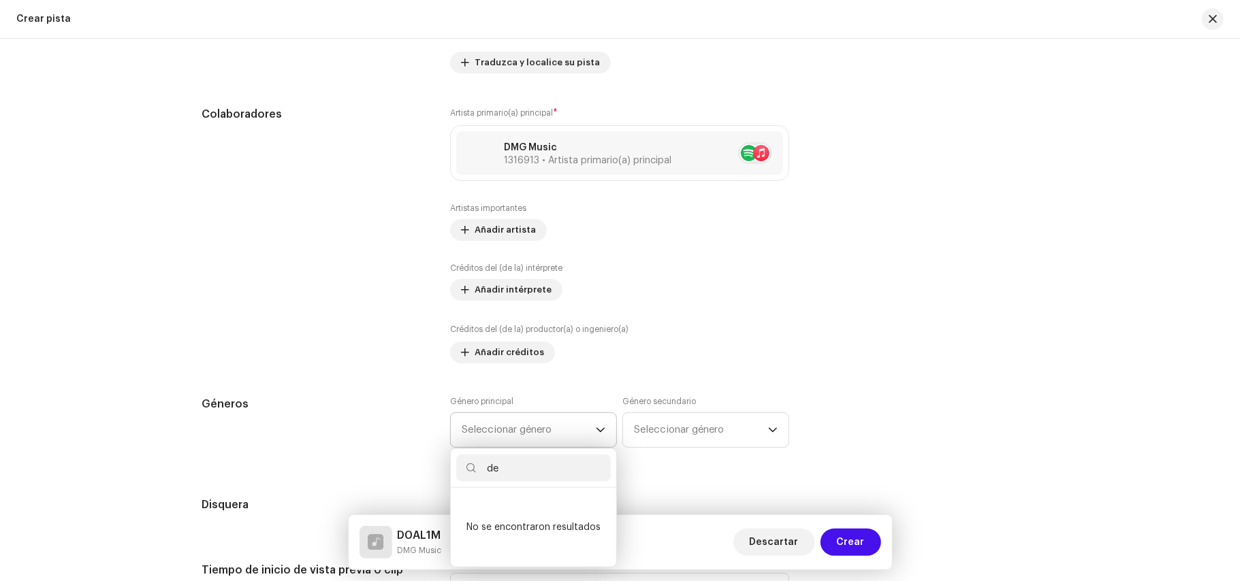
type input "d"
type input "¿"
click at [534, 482] on input "trap" at bounding box center [533, 468] width 155 height 27
type input "trap"
click at [666, 429] on span "Seleccionar género" at bounding box center [701, 430] width 134 height 34
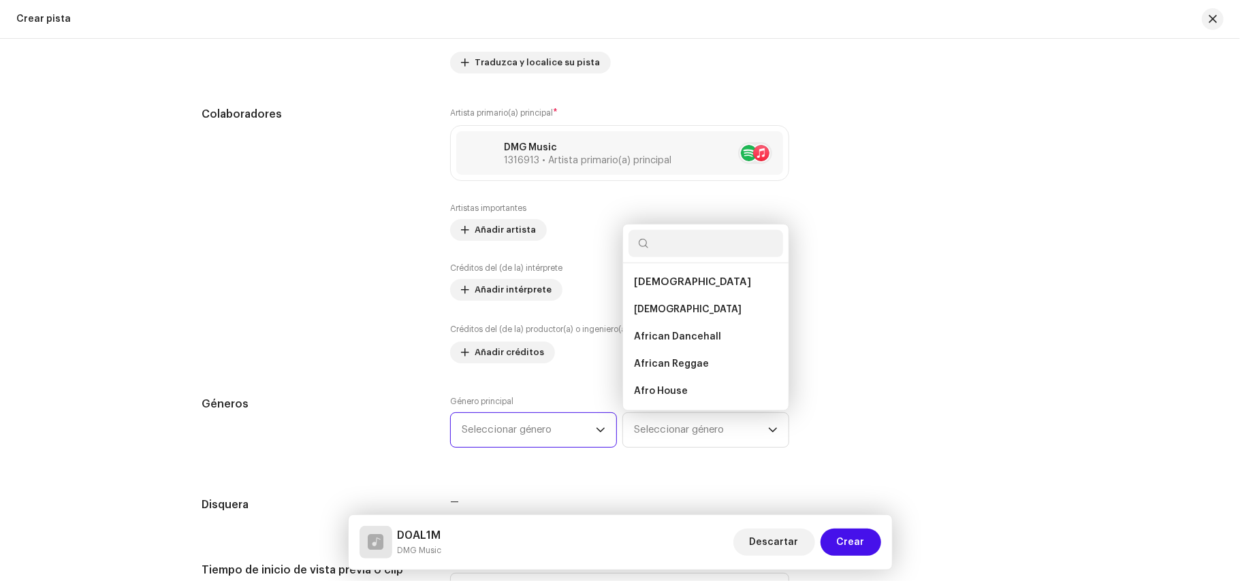
click at [573, 426] on span "Seleccionar género" at bounding box center [529, 430] width 134 height 34
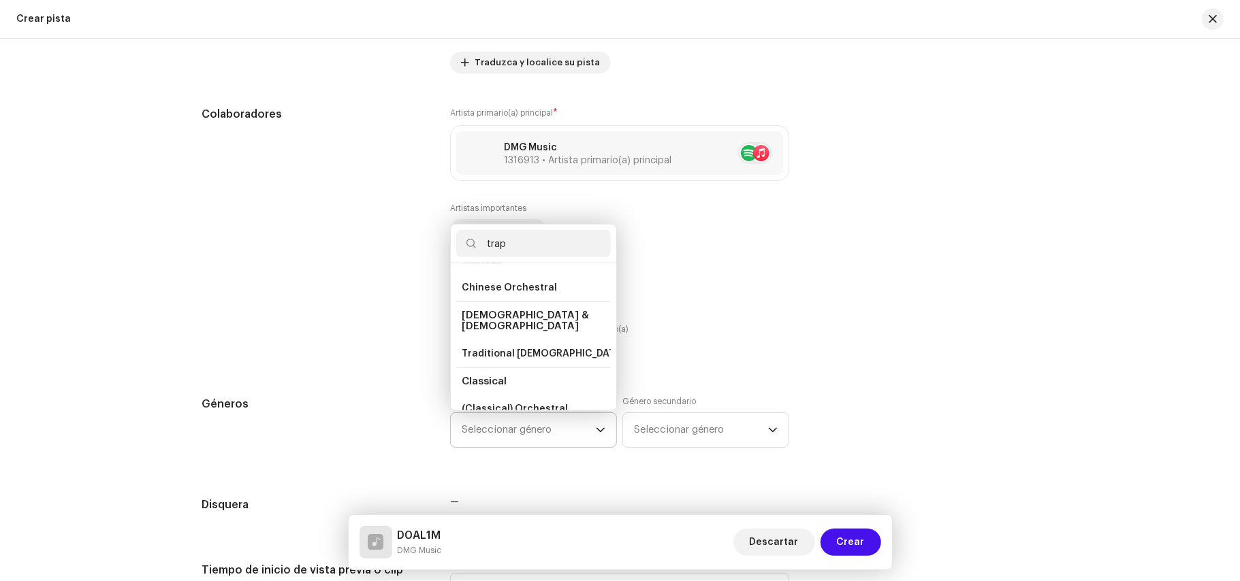
scroll to position [0, 0]
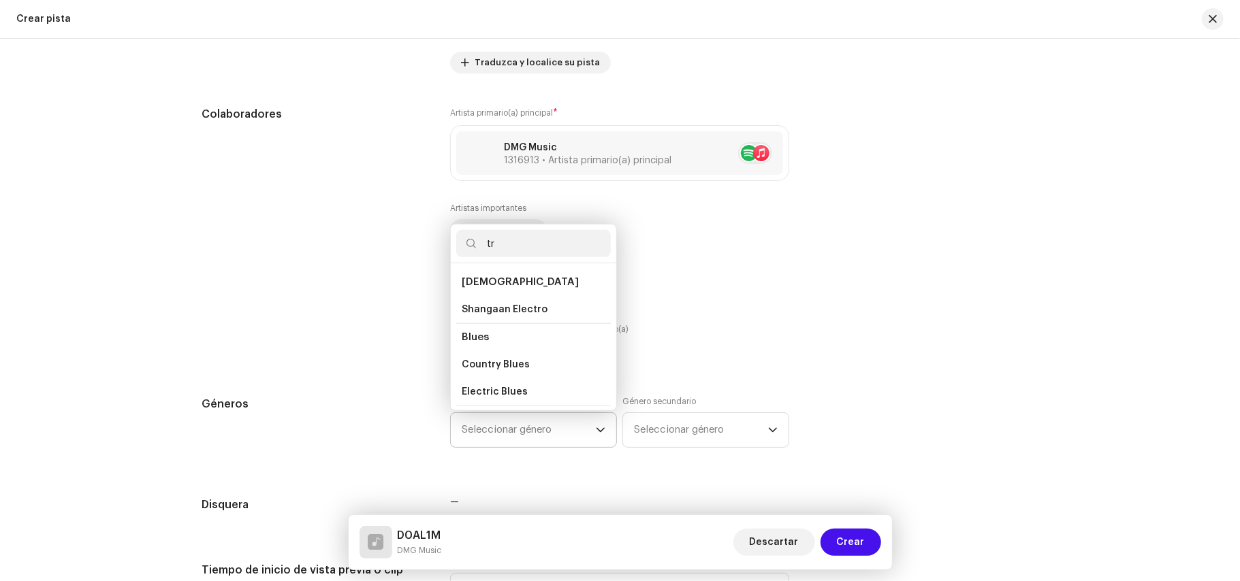
type input "t"
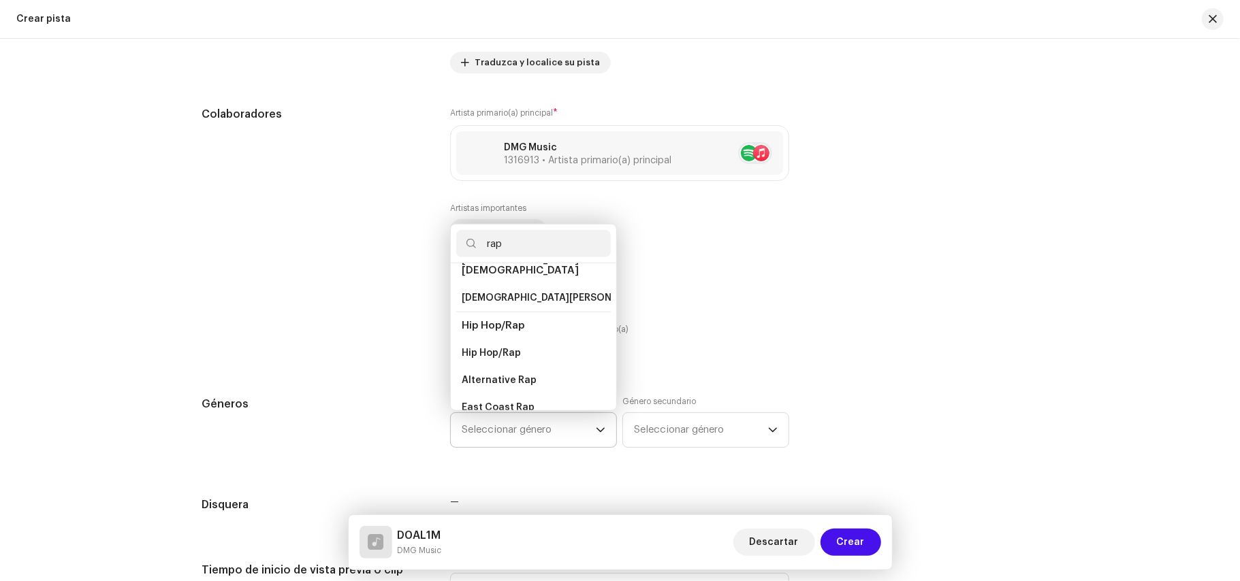
type input "rap"
click at [513, 321] on span "Hip Hop/Rap" at bounding box center [493, 326] width 63 height 10
click at [486, 314] on li "Hip Hop/Rap" at bounding box center [533, 326] width 155 height 28
click at [492, 347] on span "Hip Hop/Rap" at bounding box center [491, 354] width 59 height 14
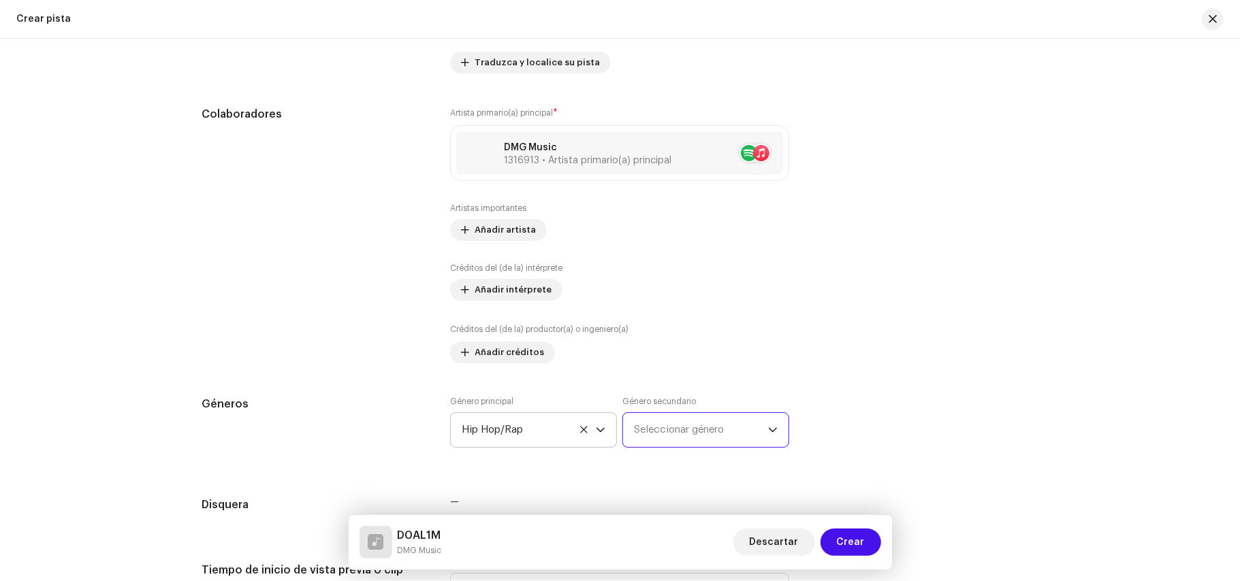
click at [716, 428] on span "Seleccionar género" at bounding box center [701, 430] width 134 height 34
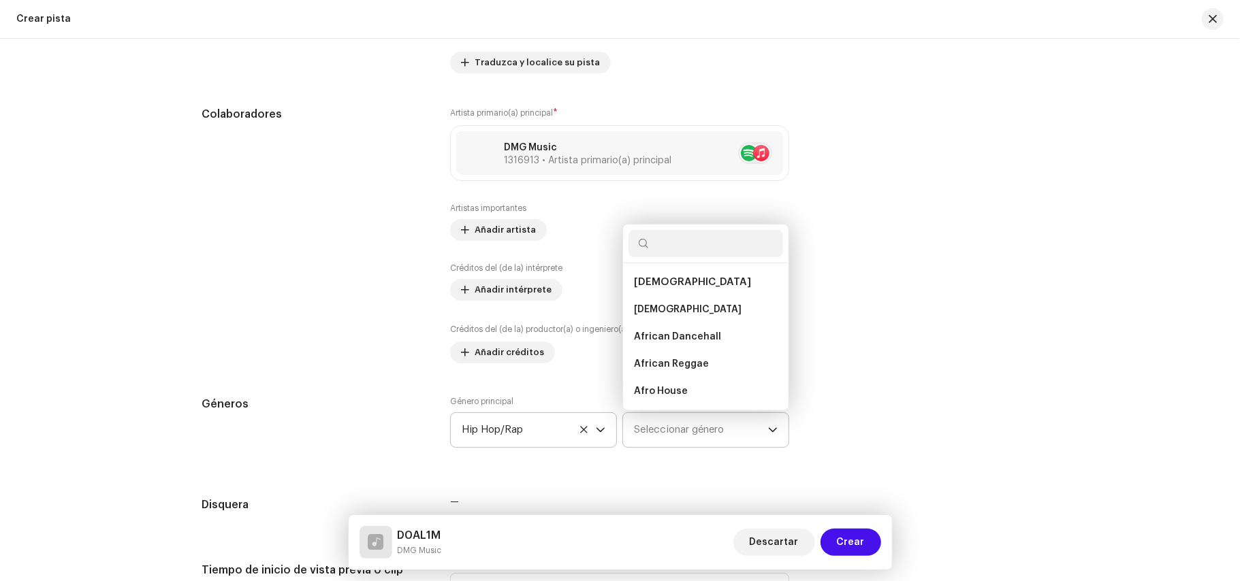
click at [716, 428] on span "Seleccionar género" at bounding box center [701, 430] width 134 height 34
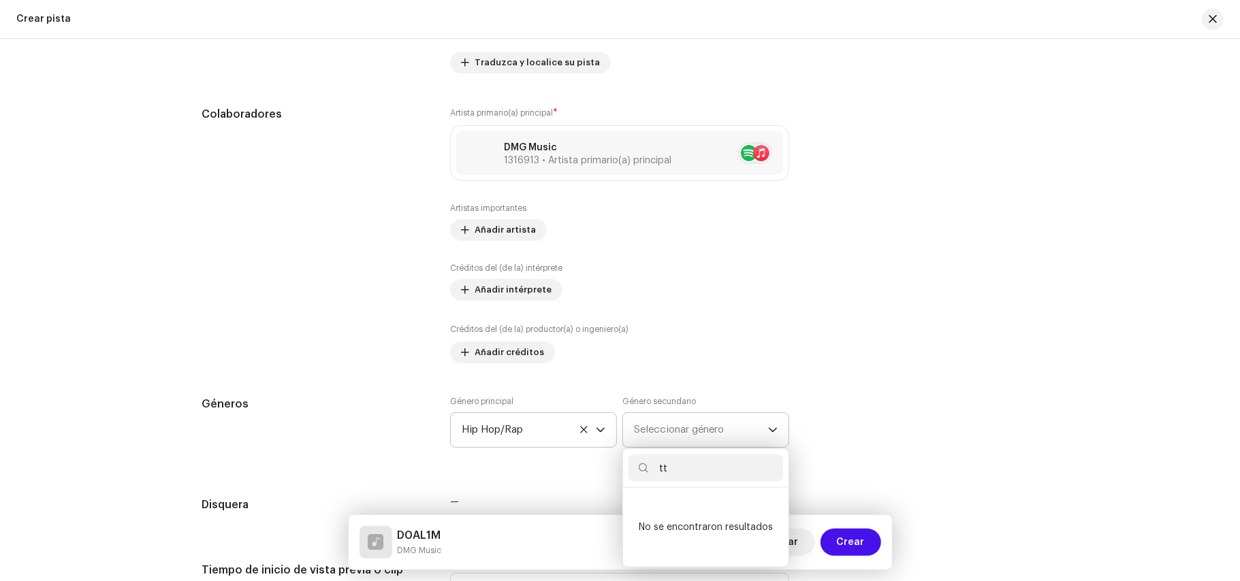
scroll to position [0, 0]
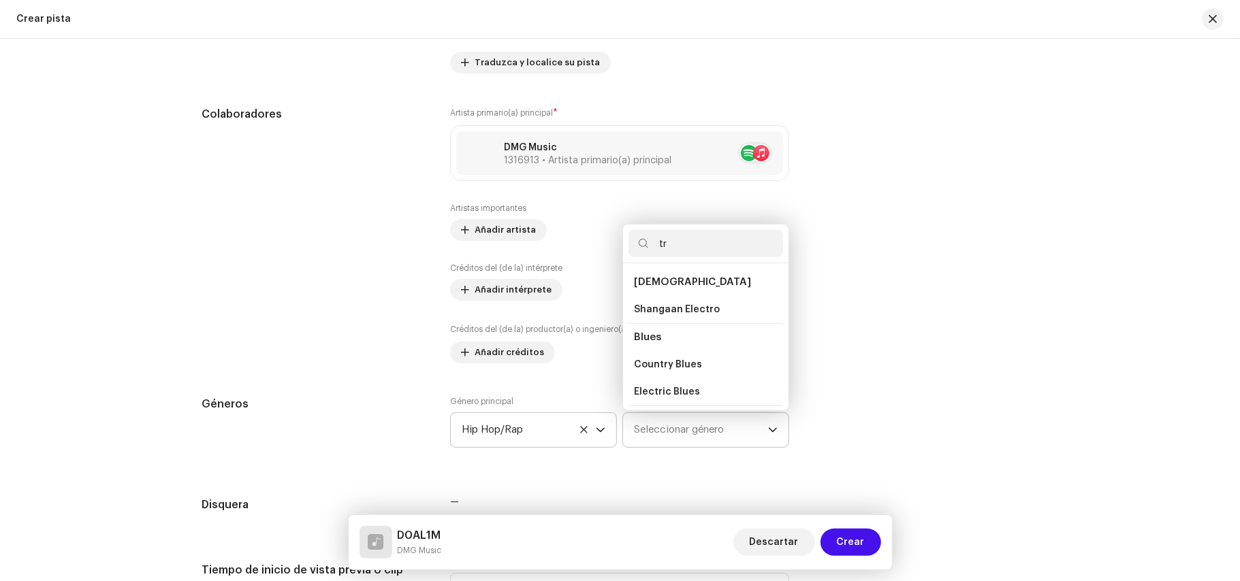
type input "t"
type input "r"
type input "t"
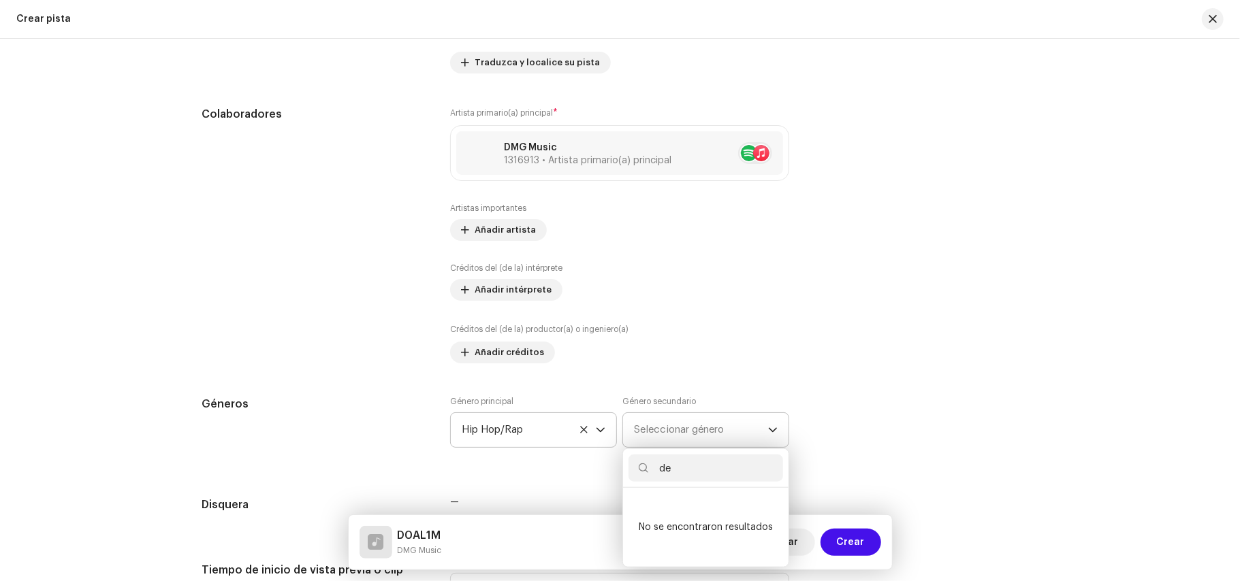
type input "d"
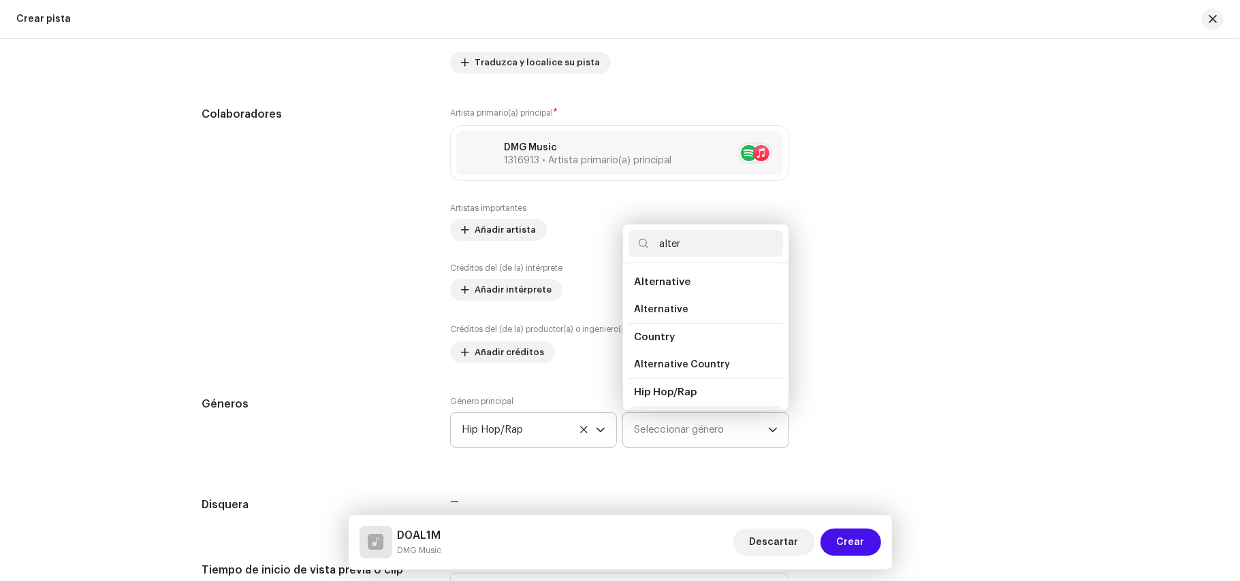
scroll to position [23, 0]
type input "alter"
click at [711, 400] on li "Alternative Rap" at bounding box center [705, 396] width 155 height 27
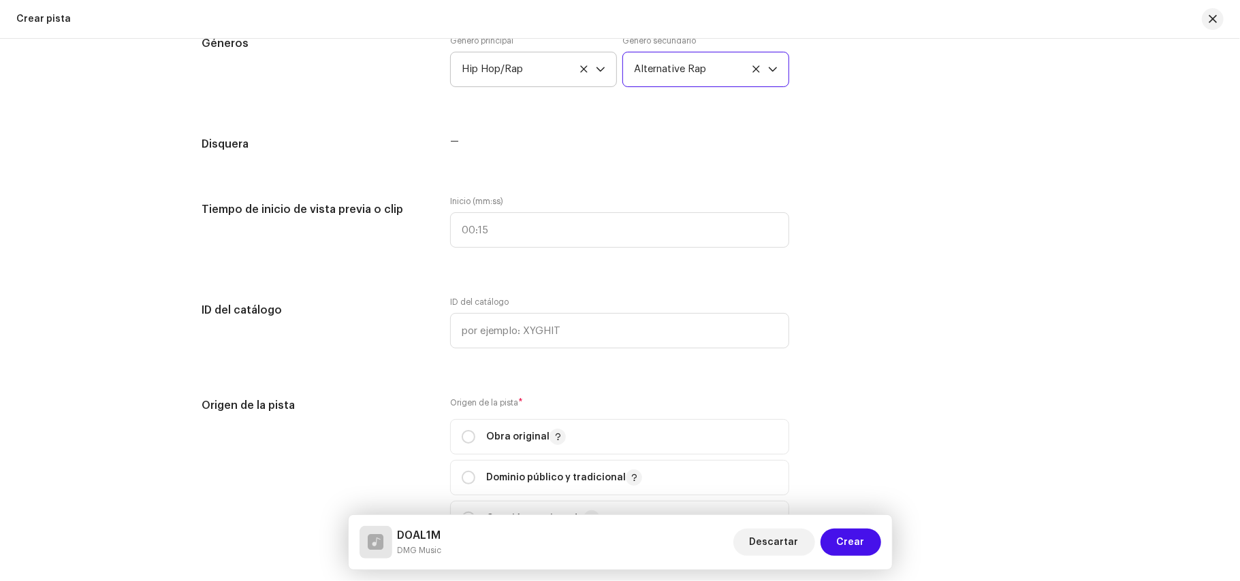
scroll to position [1066, 0]
click at [450, 144] on span "—" at bounding box center [454, 139] width 9 height 10
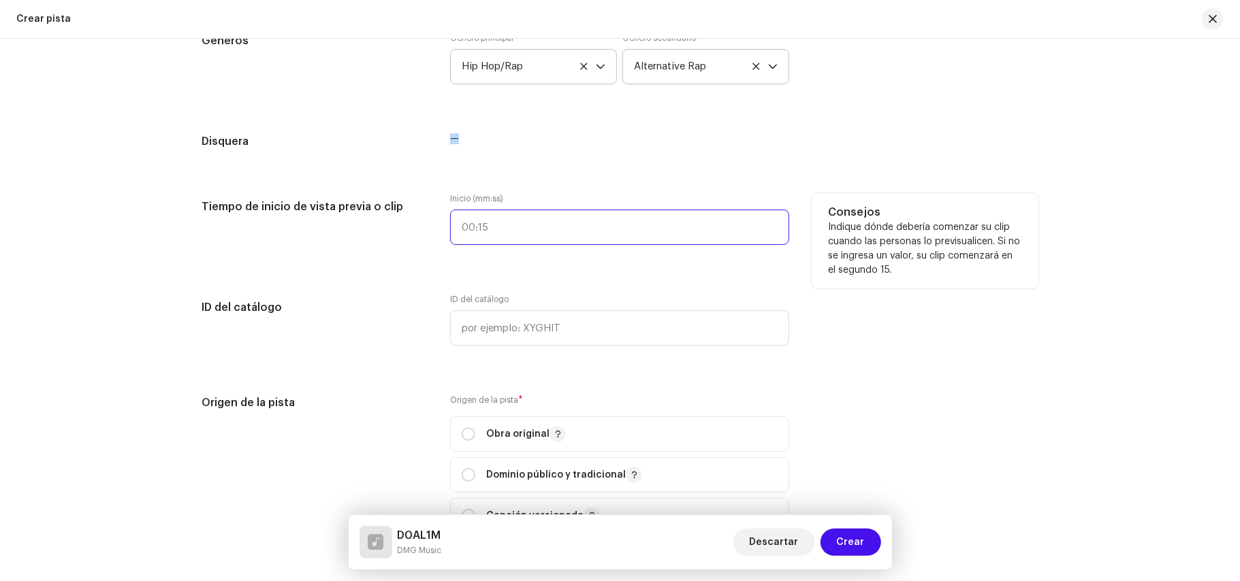
type input ":"
click at [492, 234] on input ":" at bounding box center [619, 227] width 339 height 35
